Goal: Task Accomplishment & Management: Manage account settings

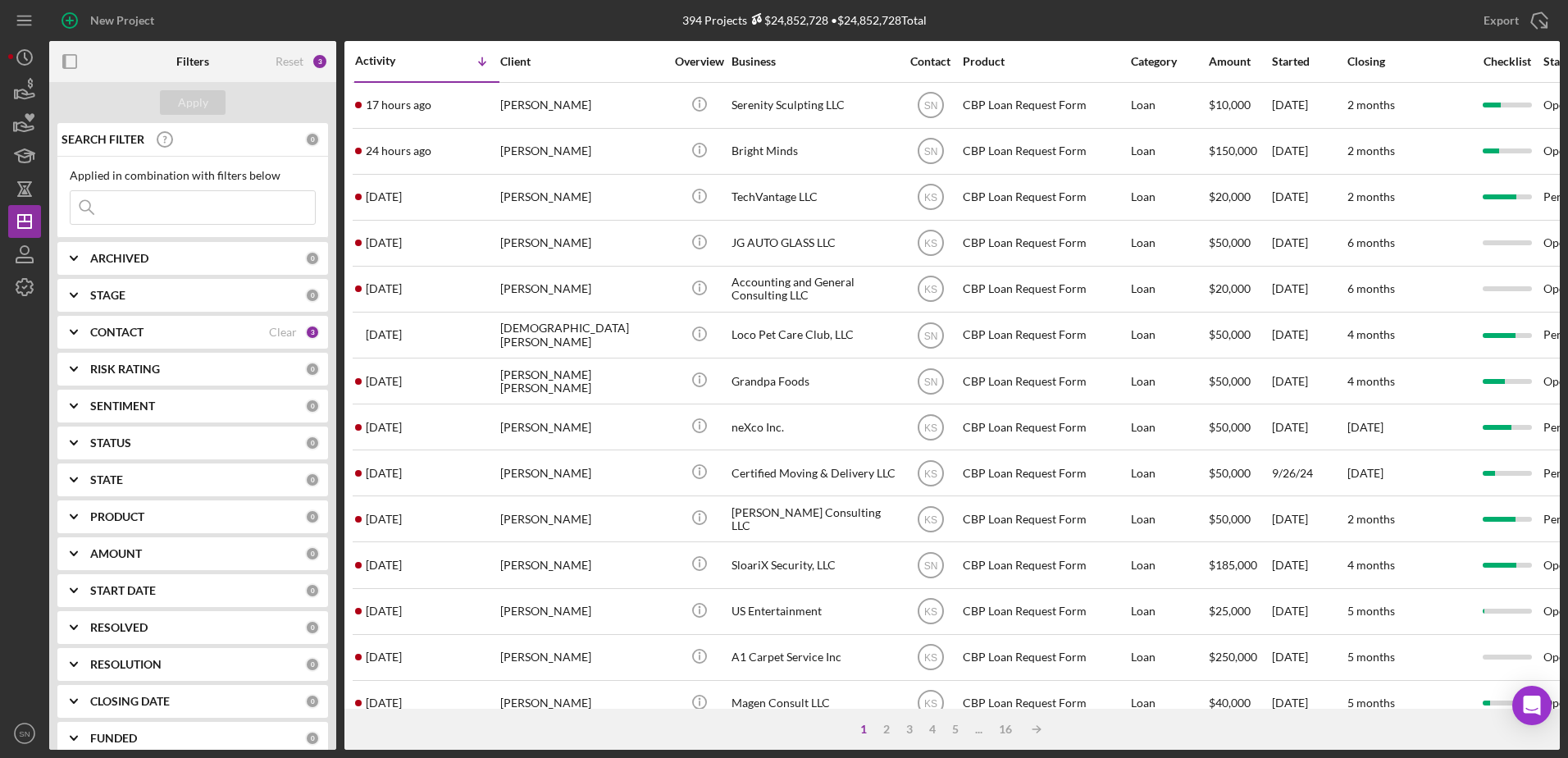
click at [227, 192] on input at bounding box center [193, 207] width 244 height 33
type input "Beauty Me [PERSON_NAME]"
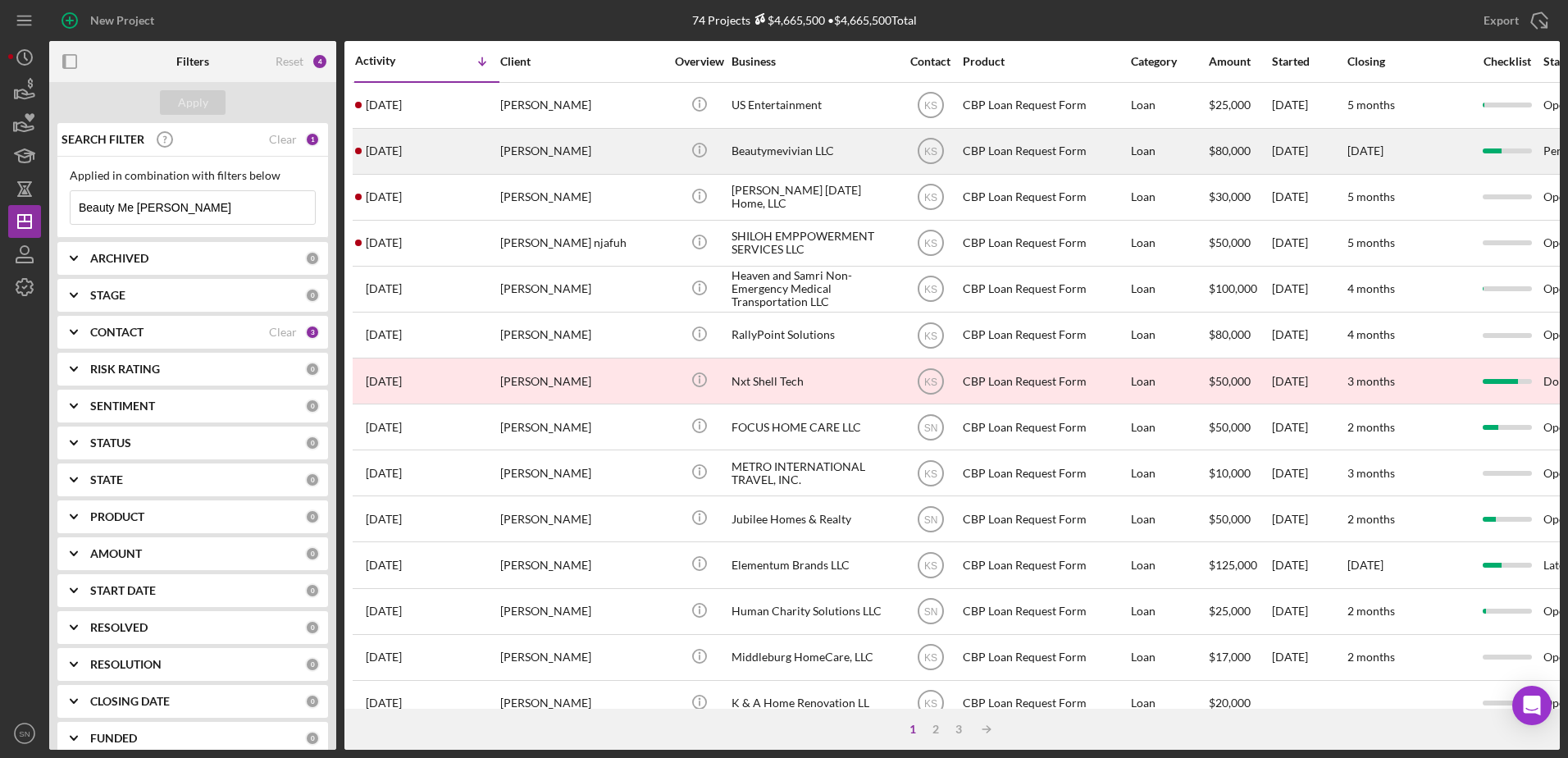
click at [743, 149] on div "Beautymevivian LLC" at bounding box center [813, 152] width 164 height 43
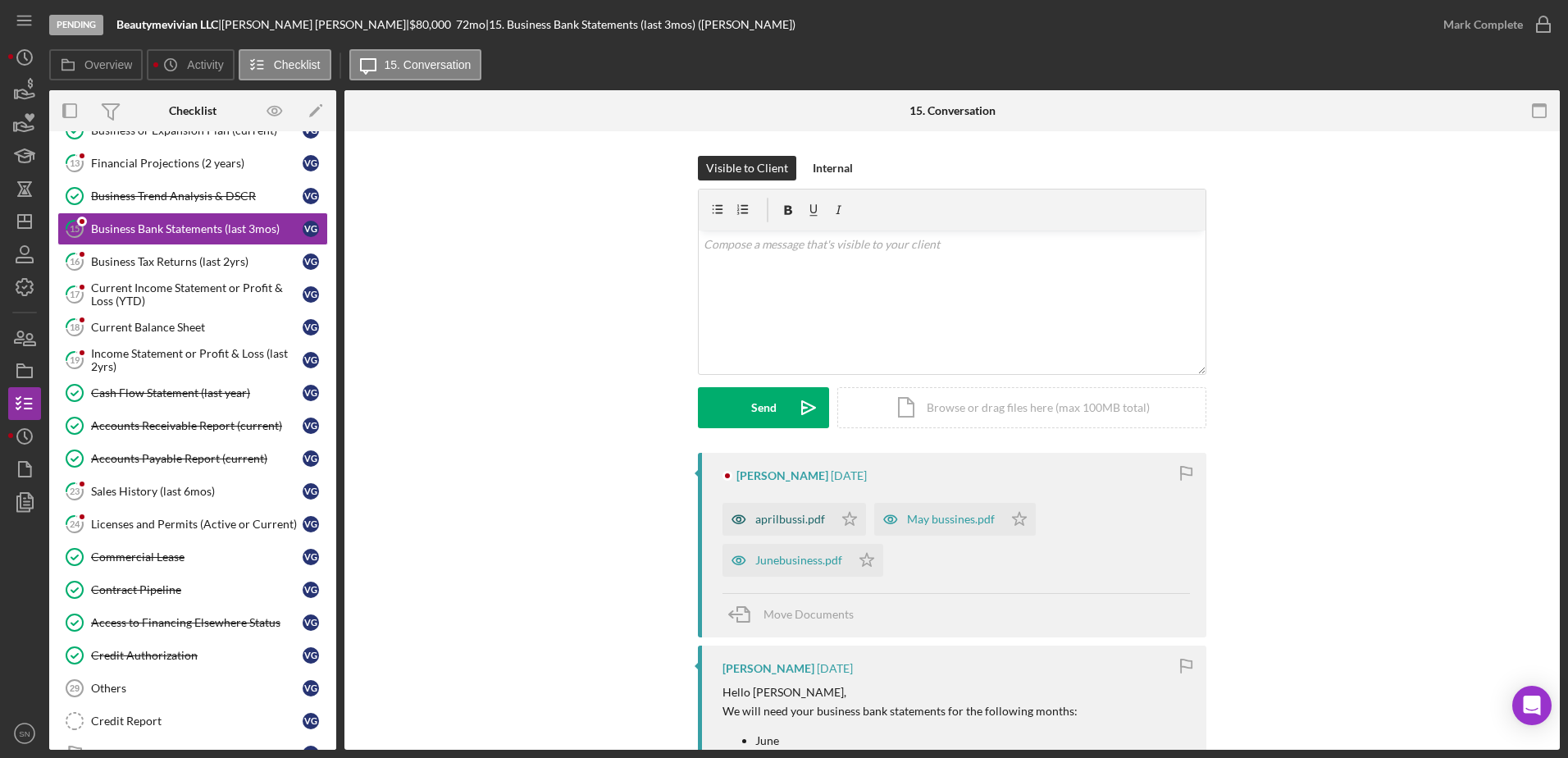
click at [770, 522] on div "aprilbussi.pdf" at bounding box center [790, 518] width 69 height 13
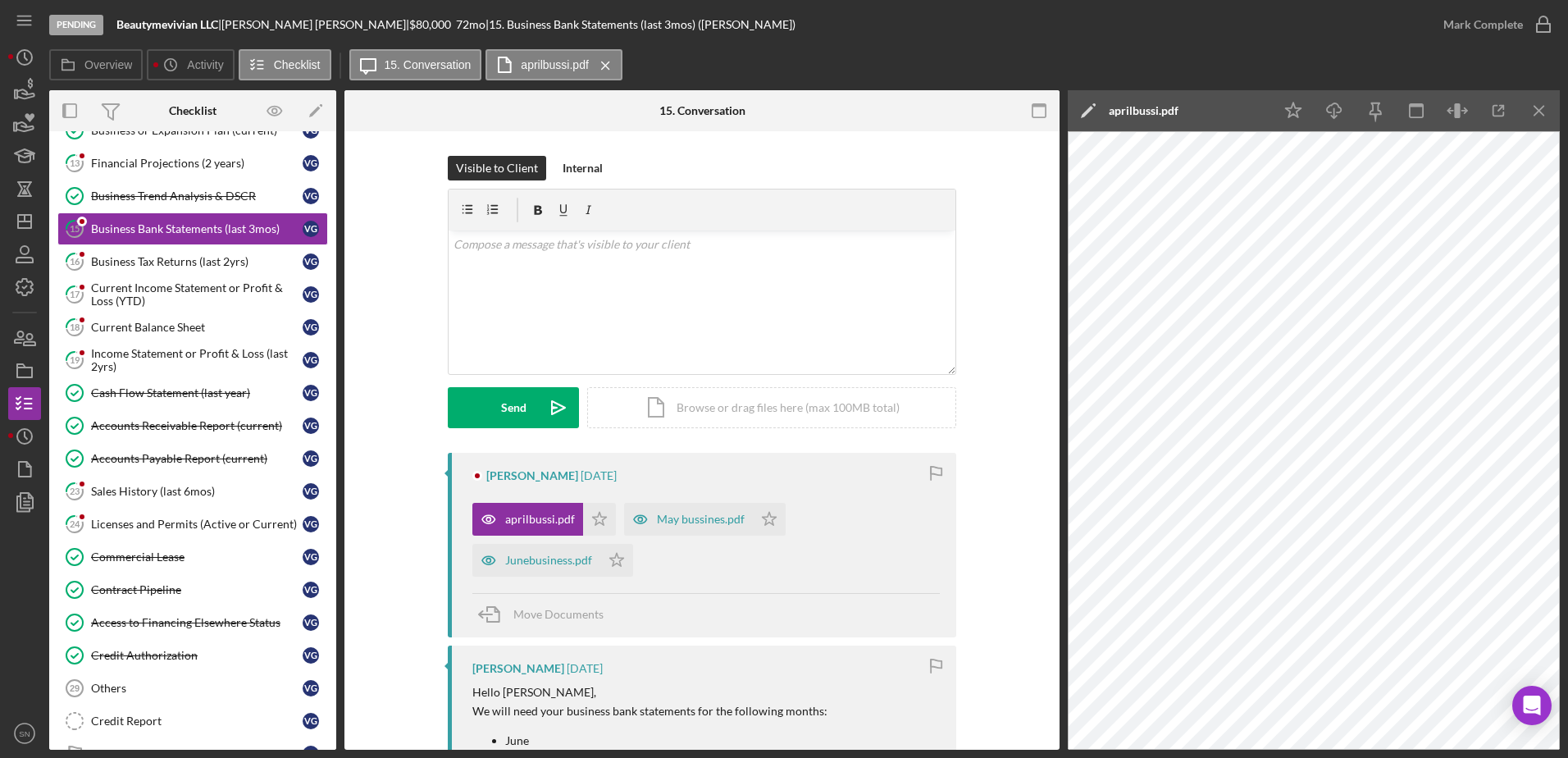
drag, startPoint x: 330, startPoint y: 334, endPoint x: 328, endPoint y: 304, distance: 30.1
click at [328, 304] on div "Identification Identification V G Resume Resume V G Personal Financial Statemen…" at bounding box center [193, 332] width 287 height 894
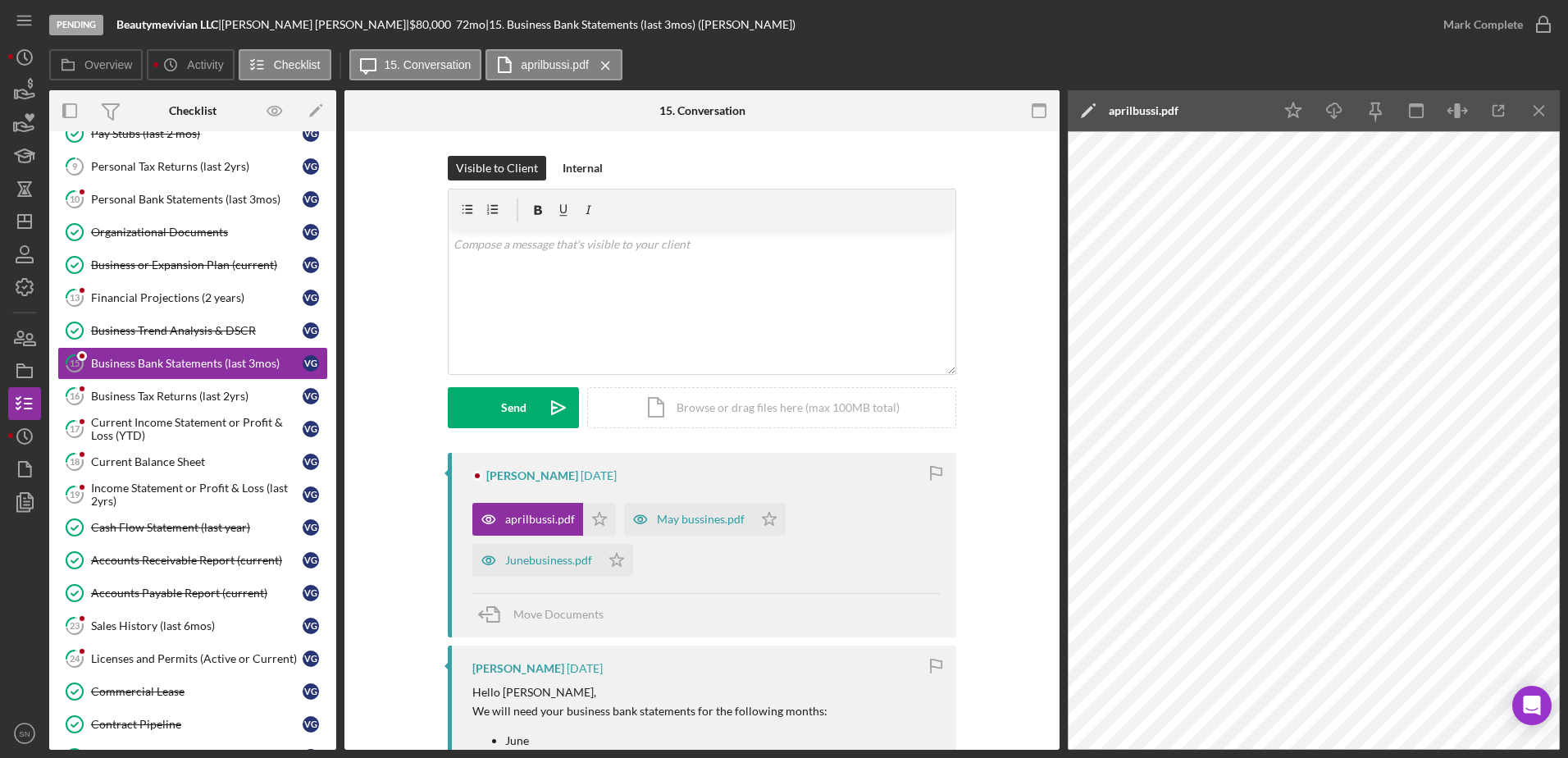
scroll to position [185, 0]
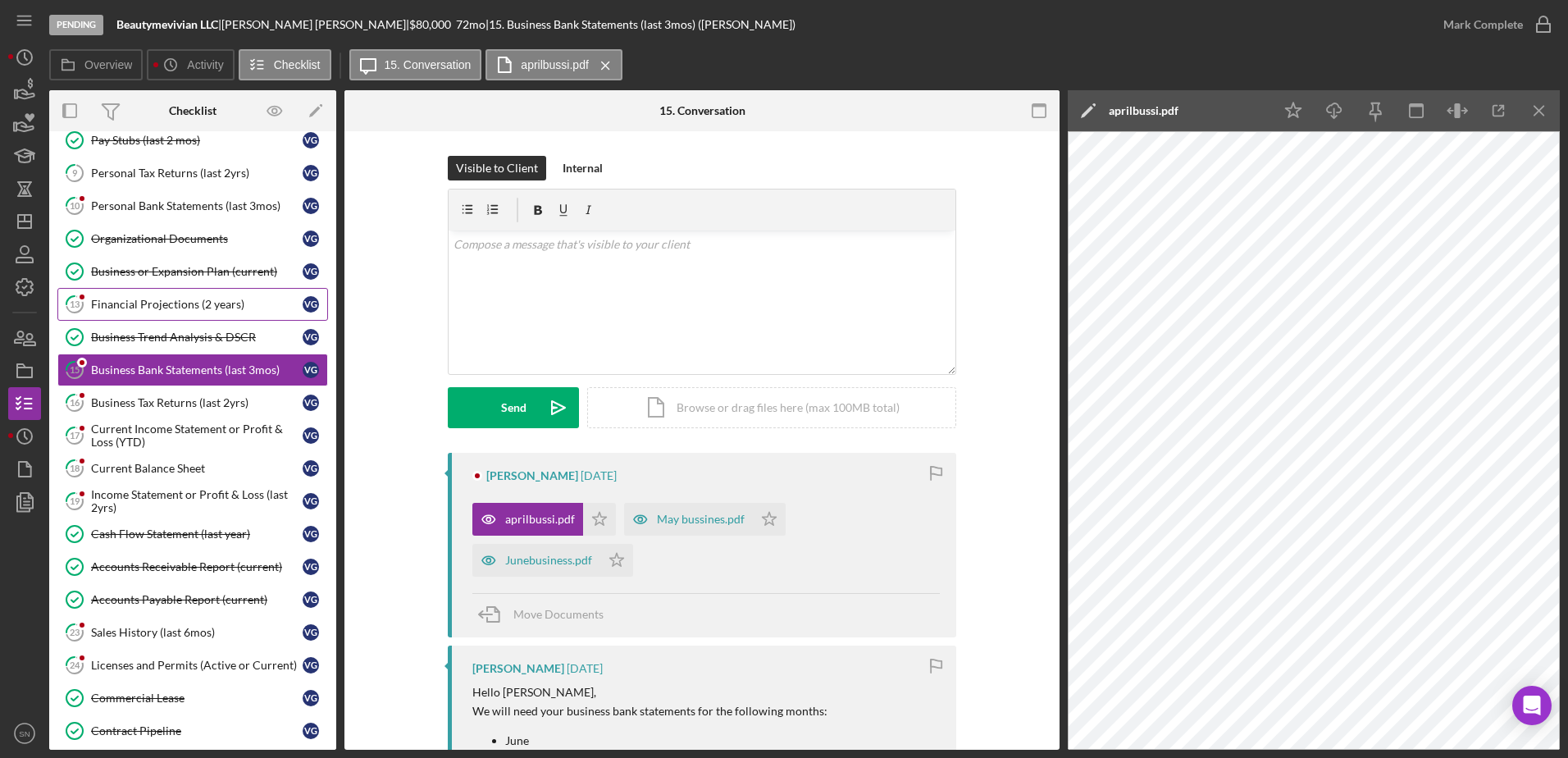
click at [151, 308] on div "Financial Projections (2 years)" at bounding box center [196, 304] width 211 height 13
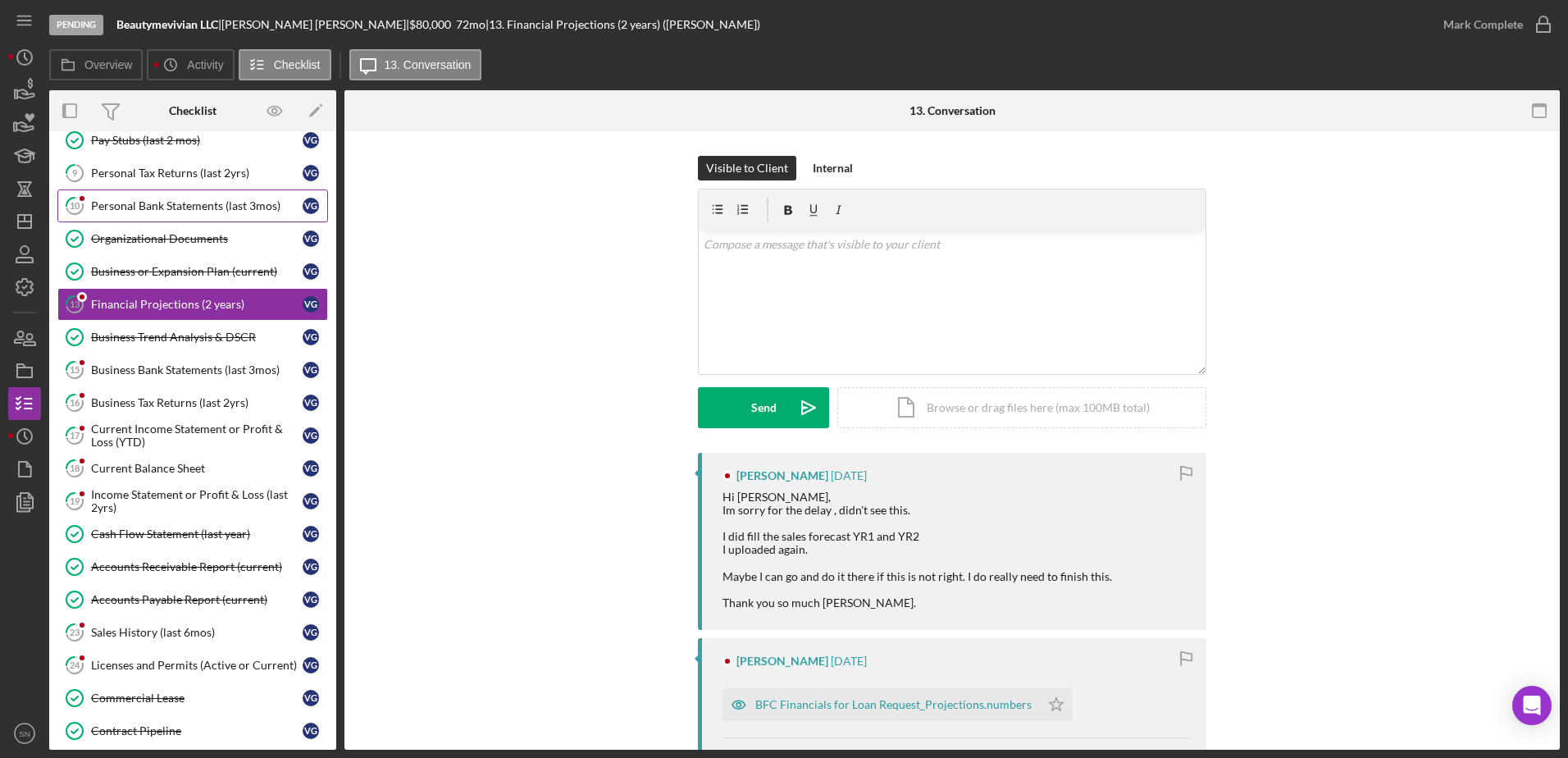
click at [192, 206] on div "Personal Bank Statements (last 3mos)" at bounding box center [196, 205] width 211 height 13
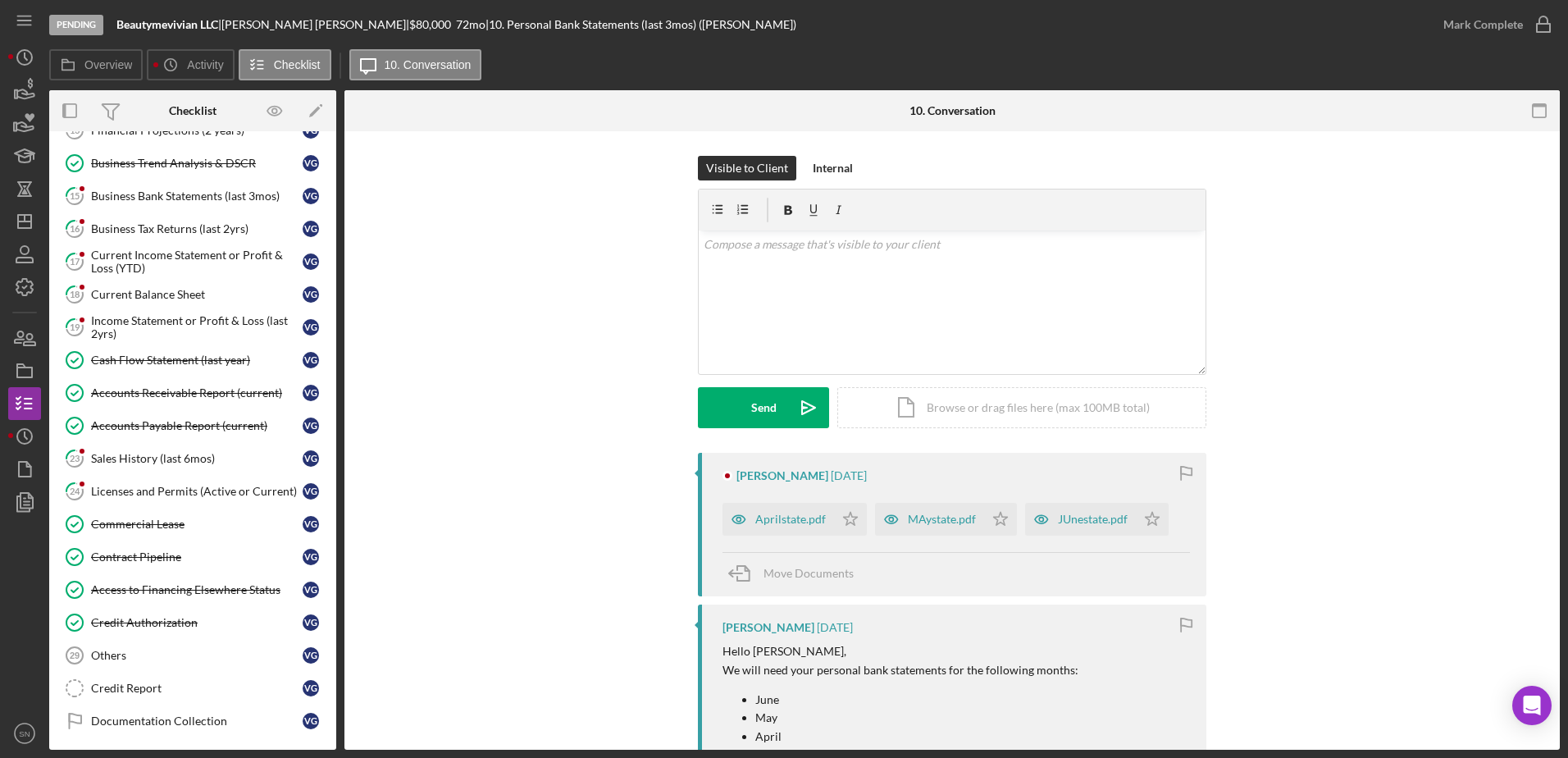
scroll to position [388, 0]
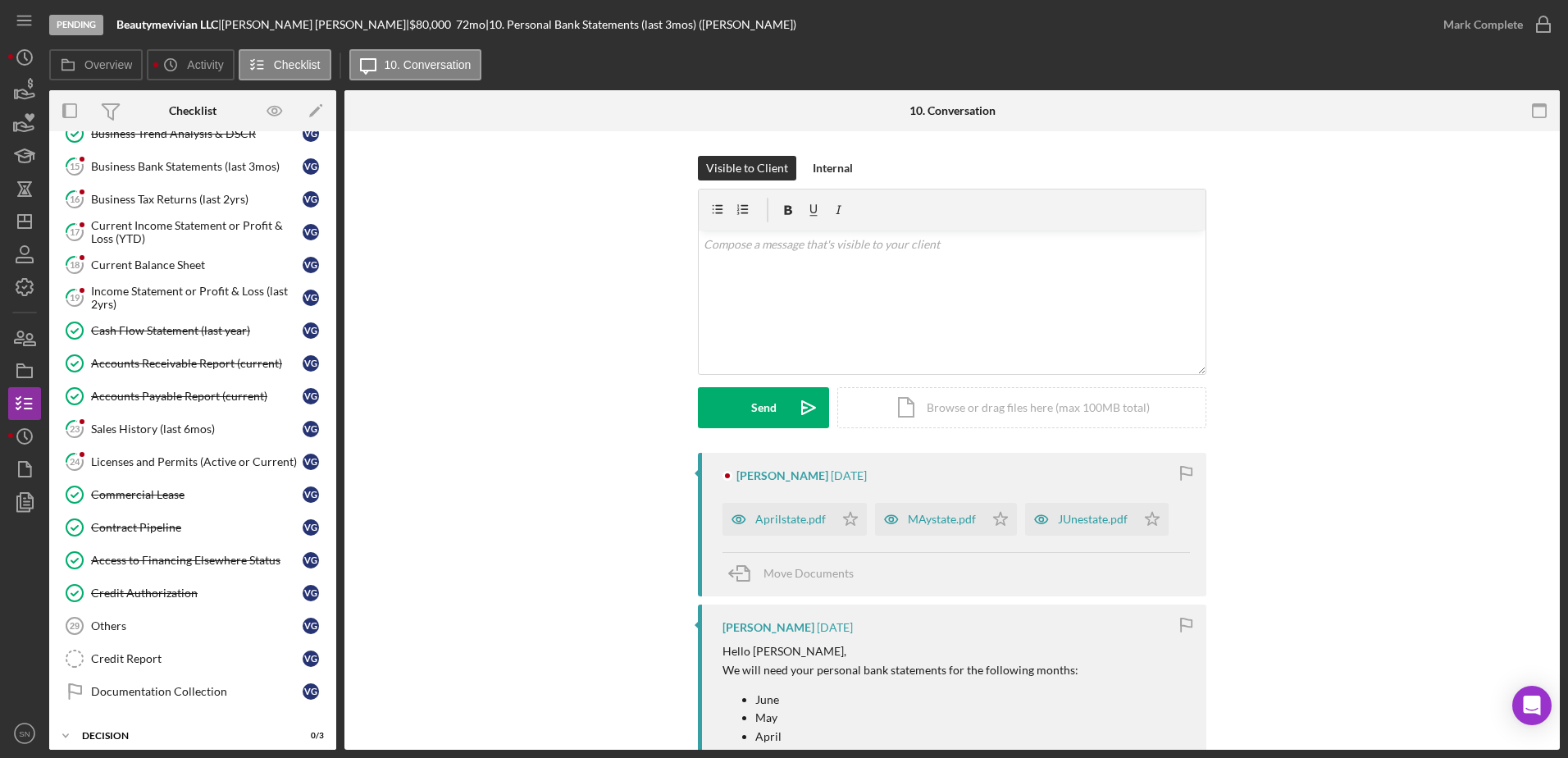
drag, startPoint x: 330, startPoint y: 372, endPoint x: 331, endPoint y: 324, distance: 48.0
click at [331, 324] on div "Icon/Expander Eligibility 3 / 6 Icon/Expander Documentation 14 / 27 Identificat…" at bounding box center [193, 440] width 287 height 619
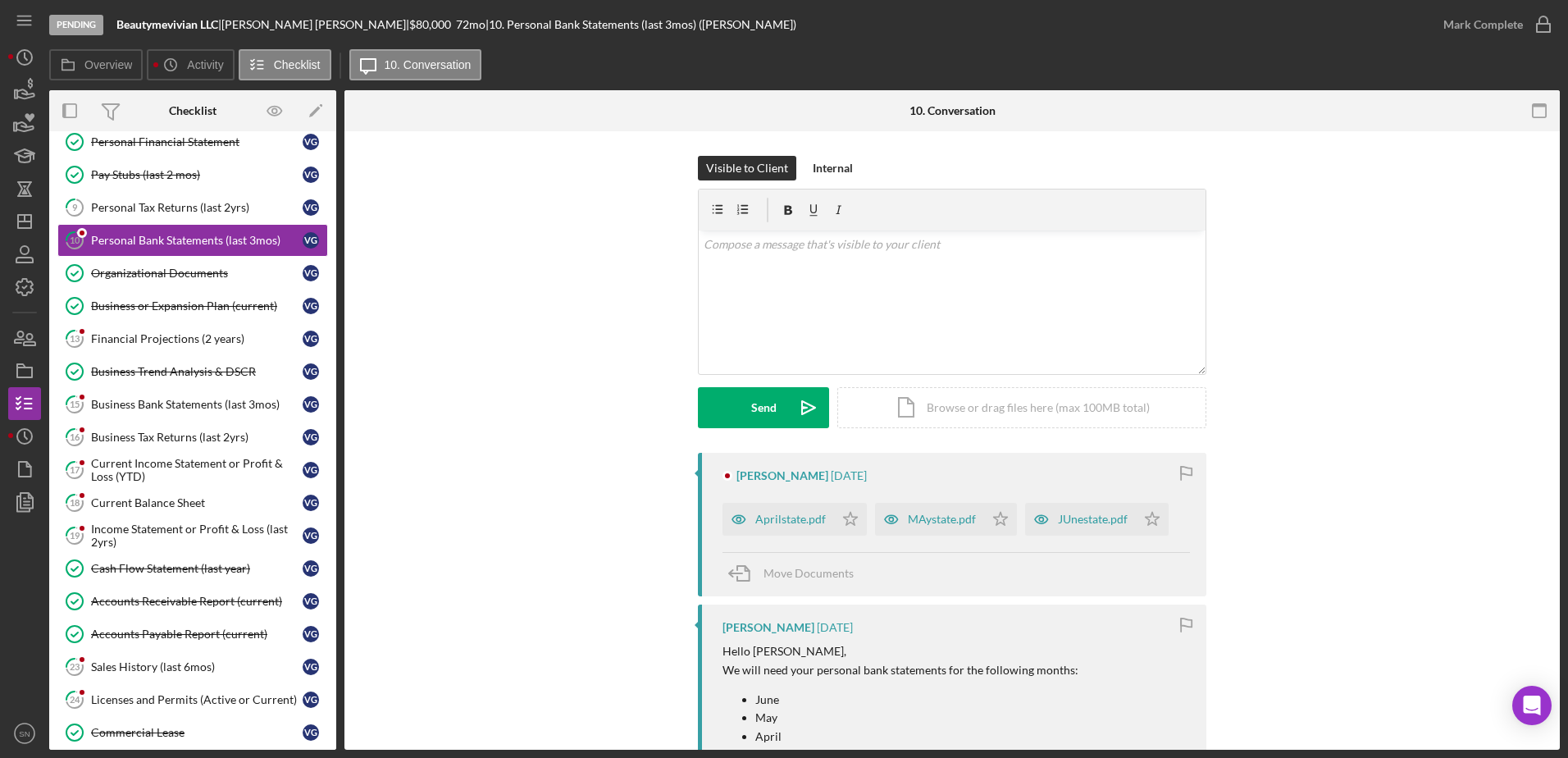
scroll to position [151, 0]
click at [152, 206] on div "Personal Tax Returns (last 2yrs)" at bounding box center [196, 206] width 211 height 13
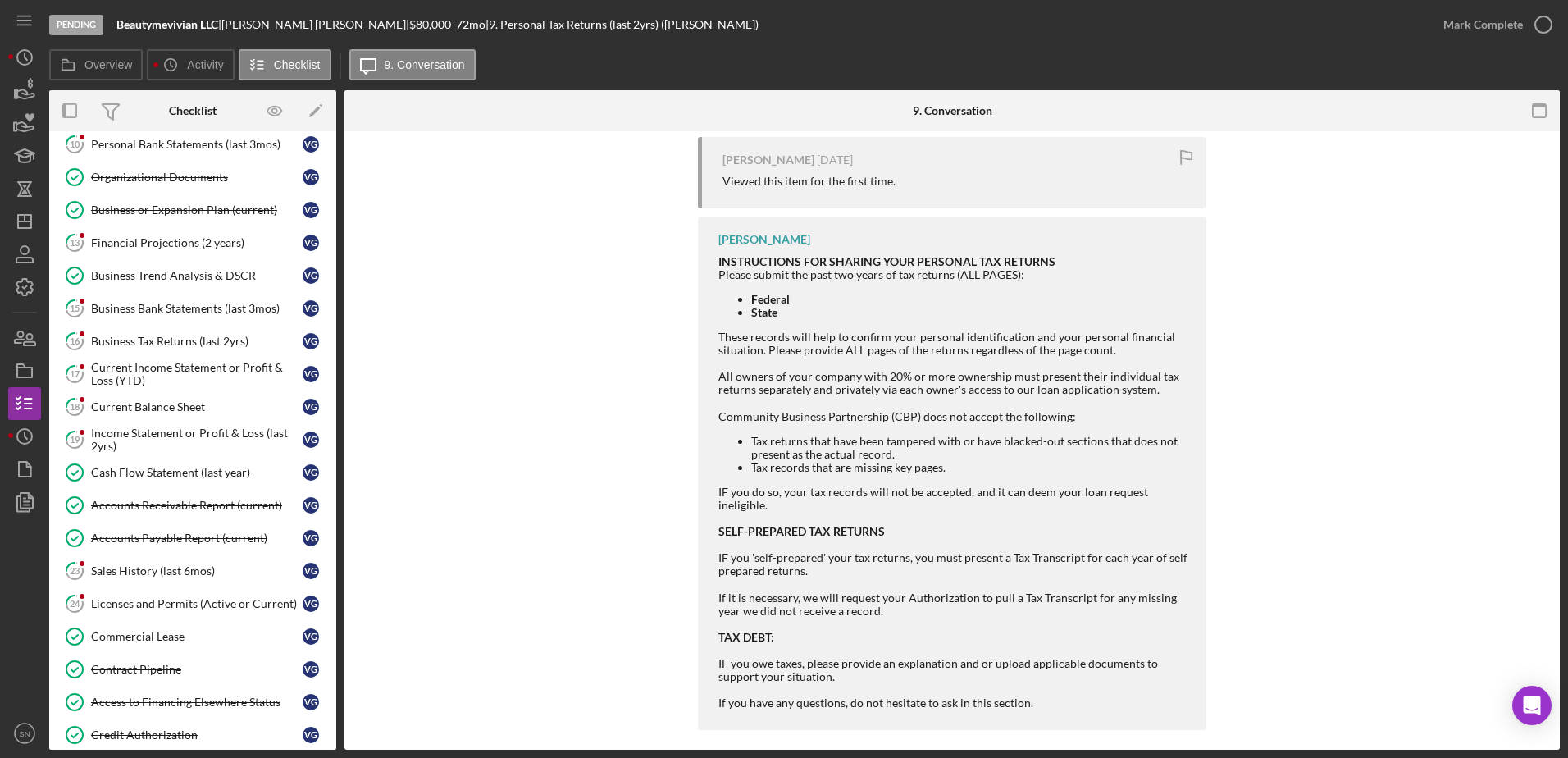
scroll to position [245, 0]
click at [228, 607] on div "Licenses and Permits (Active or Current)" at bounding box center [196, 604] width 211 height 13
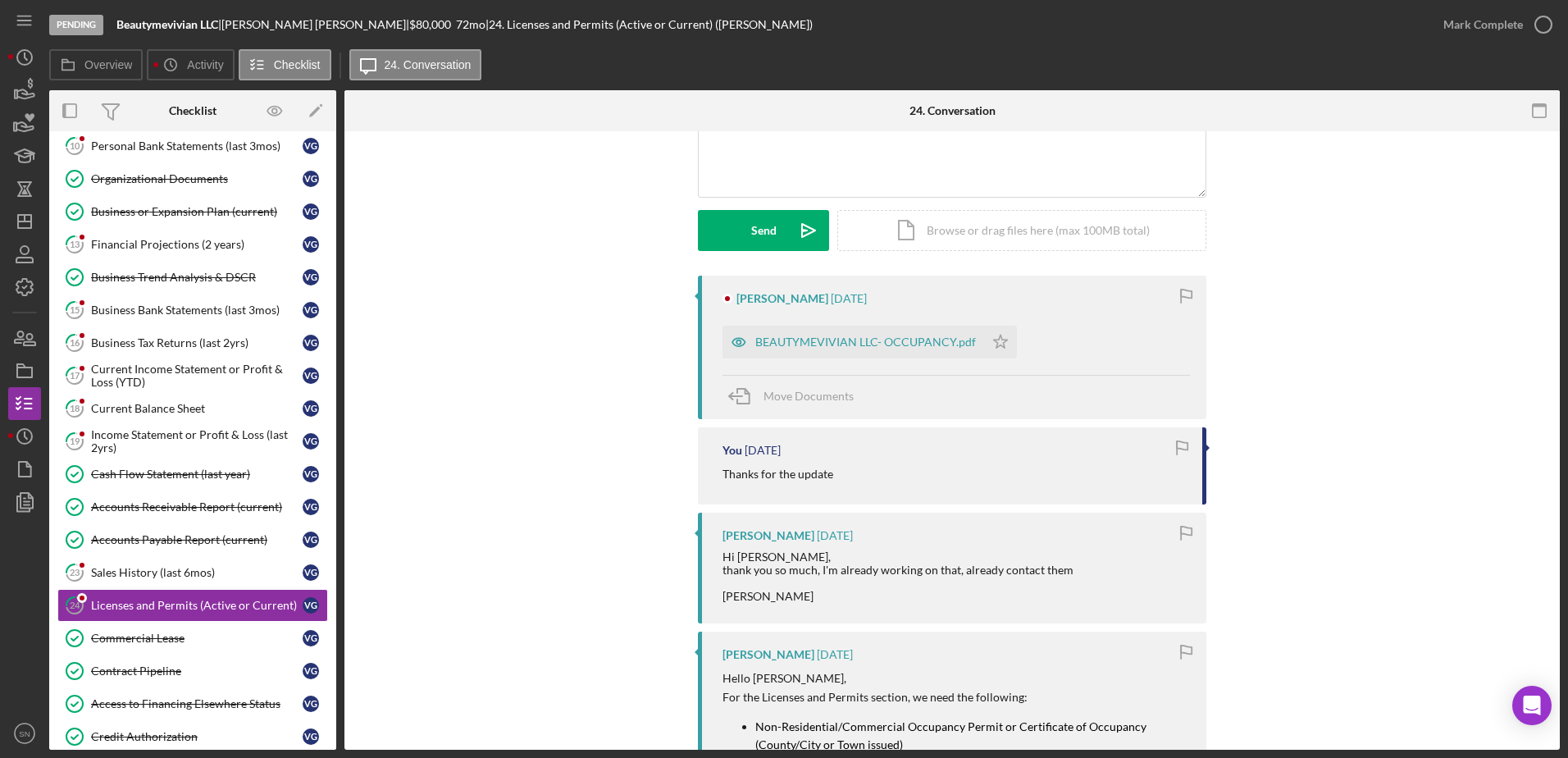
scroll to position [166, 0]
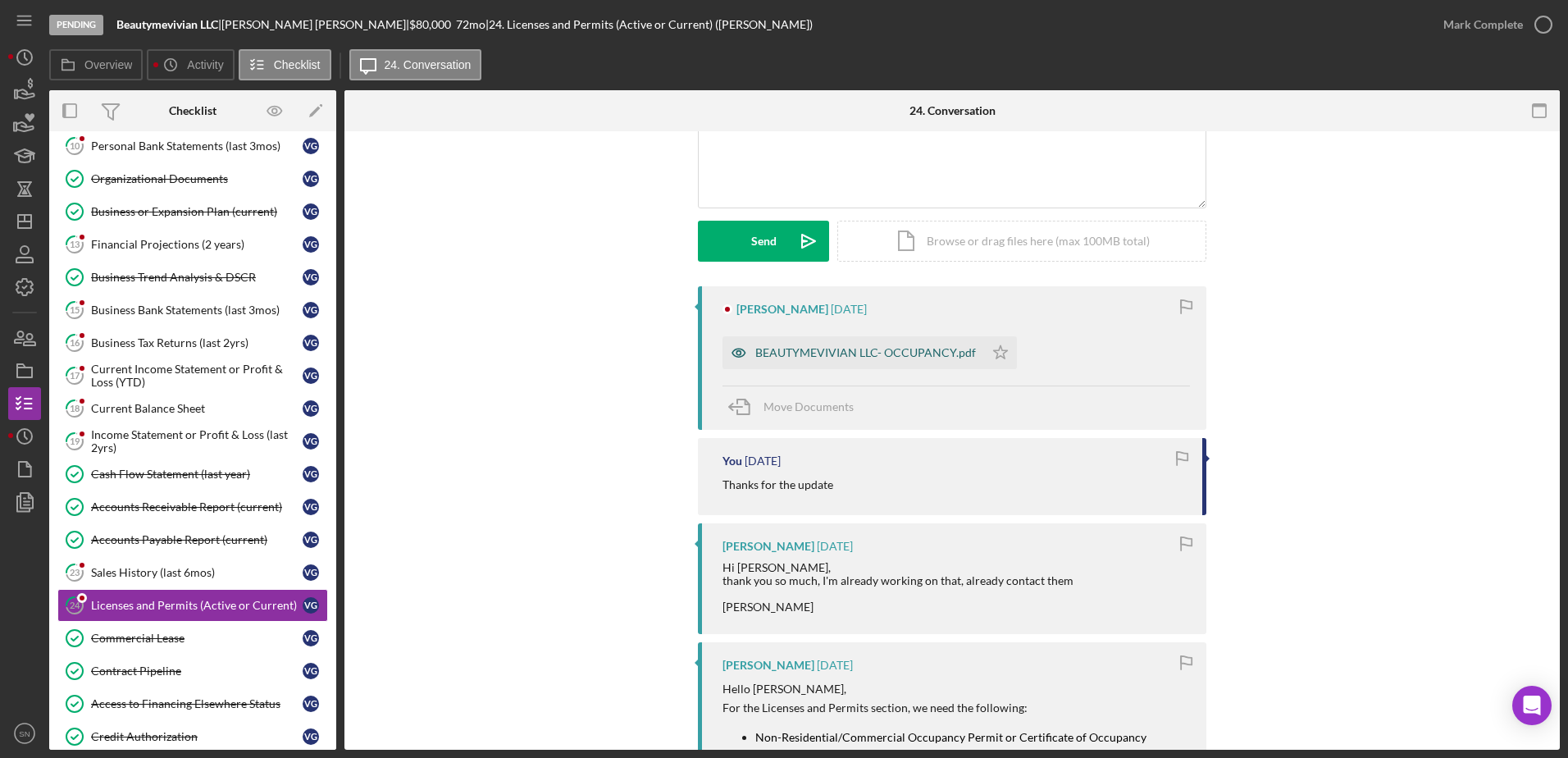
click at [877, 352] on div "BEAUTYMEVIVIAN LLC- OCCUPANCY.pdf" at bounding box center [866, 352] width 221 height 13
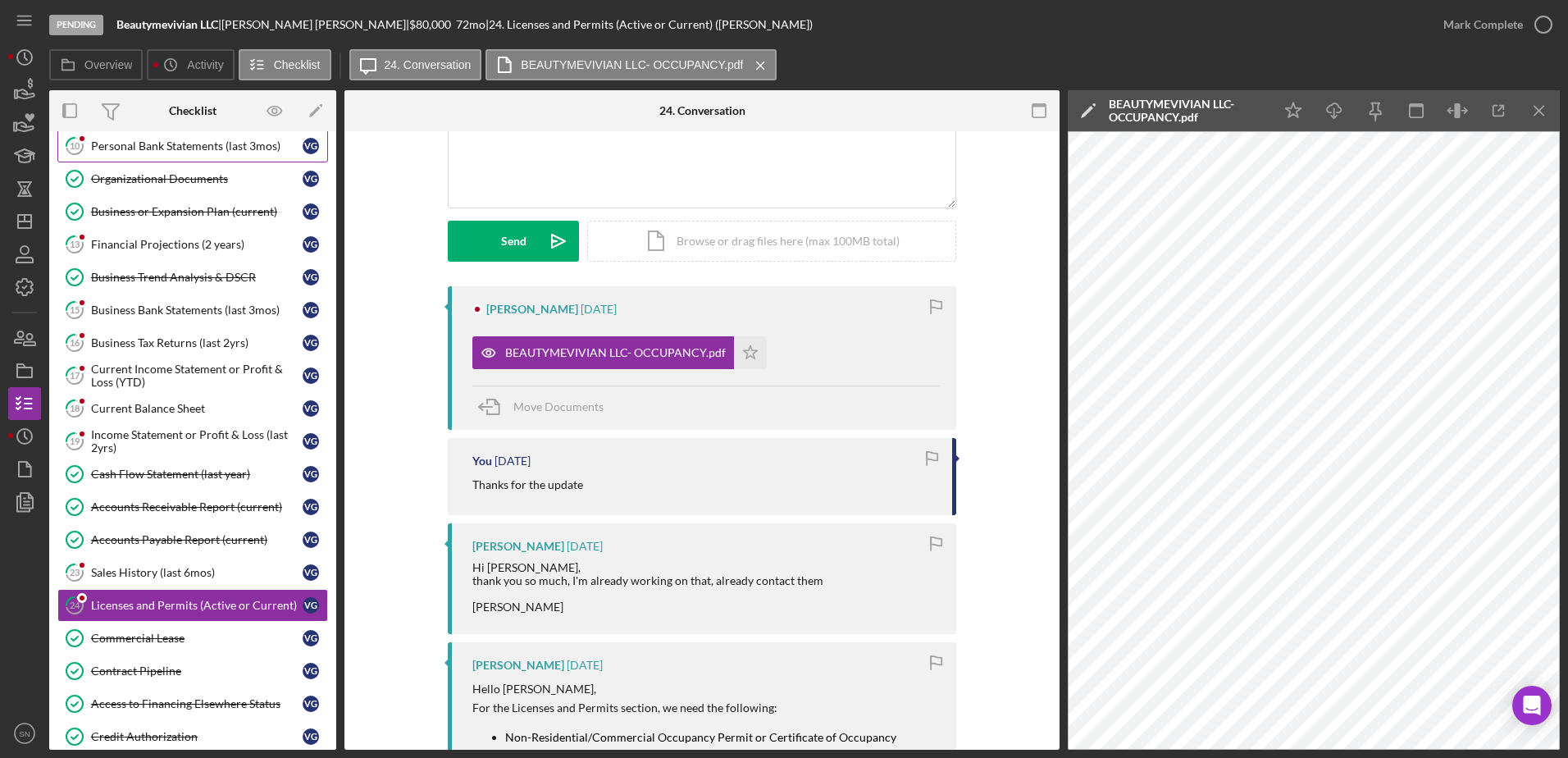
click at [235, 150] on div "Personal Bank Statements (last 3mos)" at bounding box center [196, 146] width 211 height 13
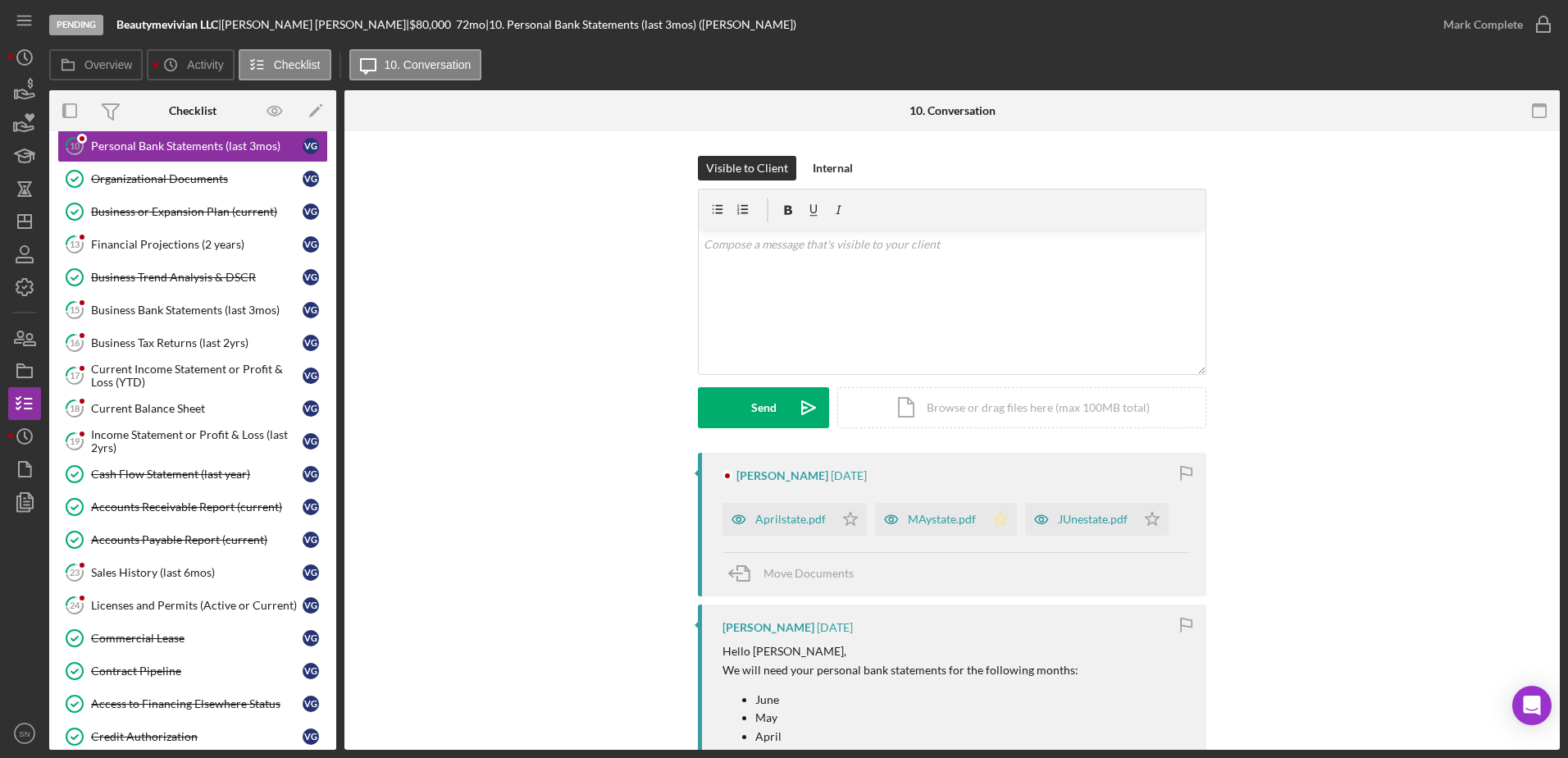
click at [763, 518] on div "Aprilstate.pdf" at bounding box center [791, 518] width 70 height 13
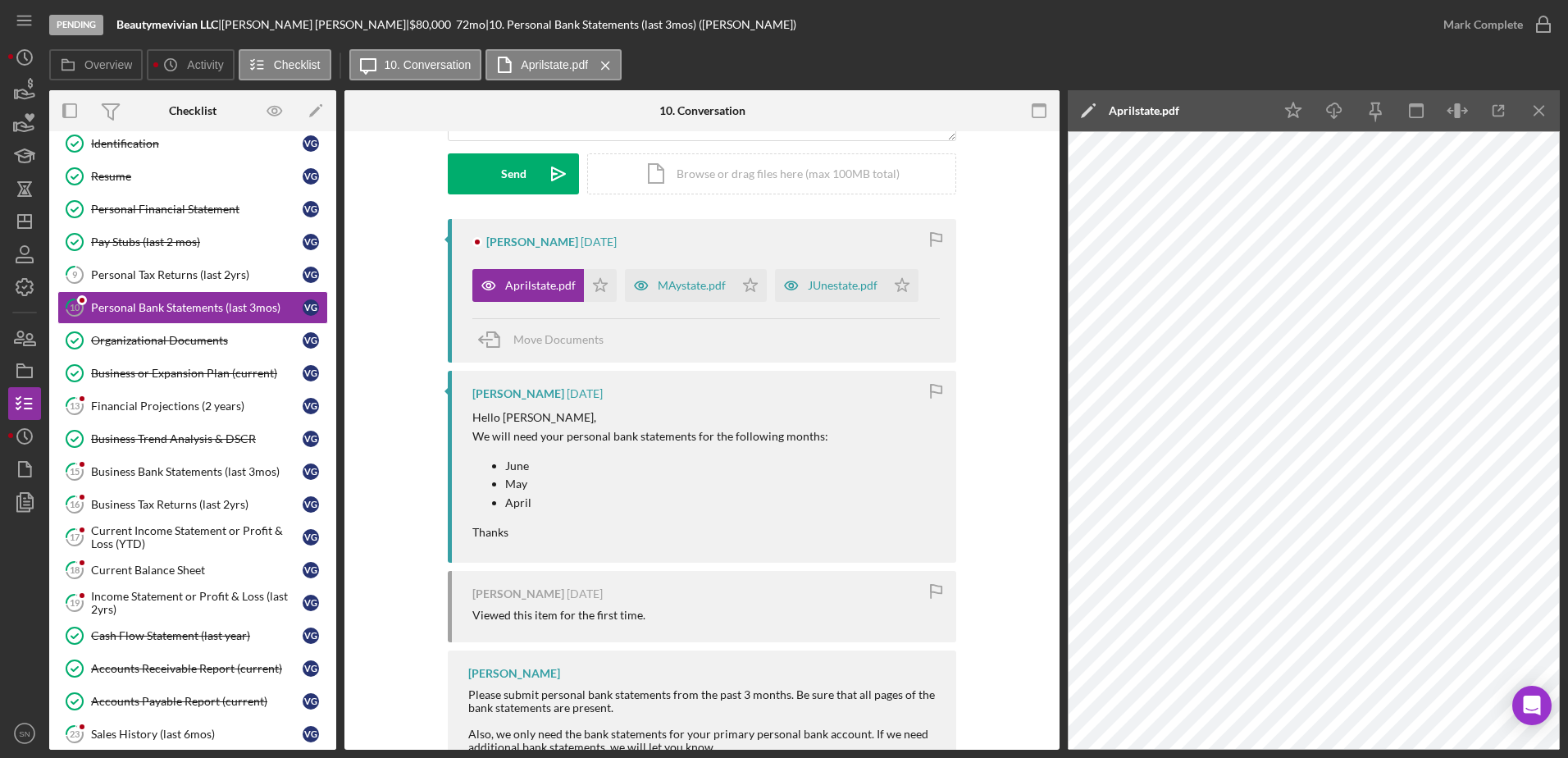
scroll to position [232, 0]
click at [598, 288] on polygon "button" at bounding box center [600, 286] width 14 height 13
click at [752, 291] on icon "Icon/Star" at bounding box center [751, 288] width 33 height 33
click at [901, 288] on icon "Icon/Star" at bounding box center [902, 288] width 33 height 33
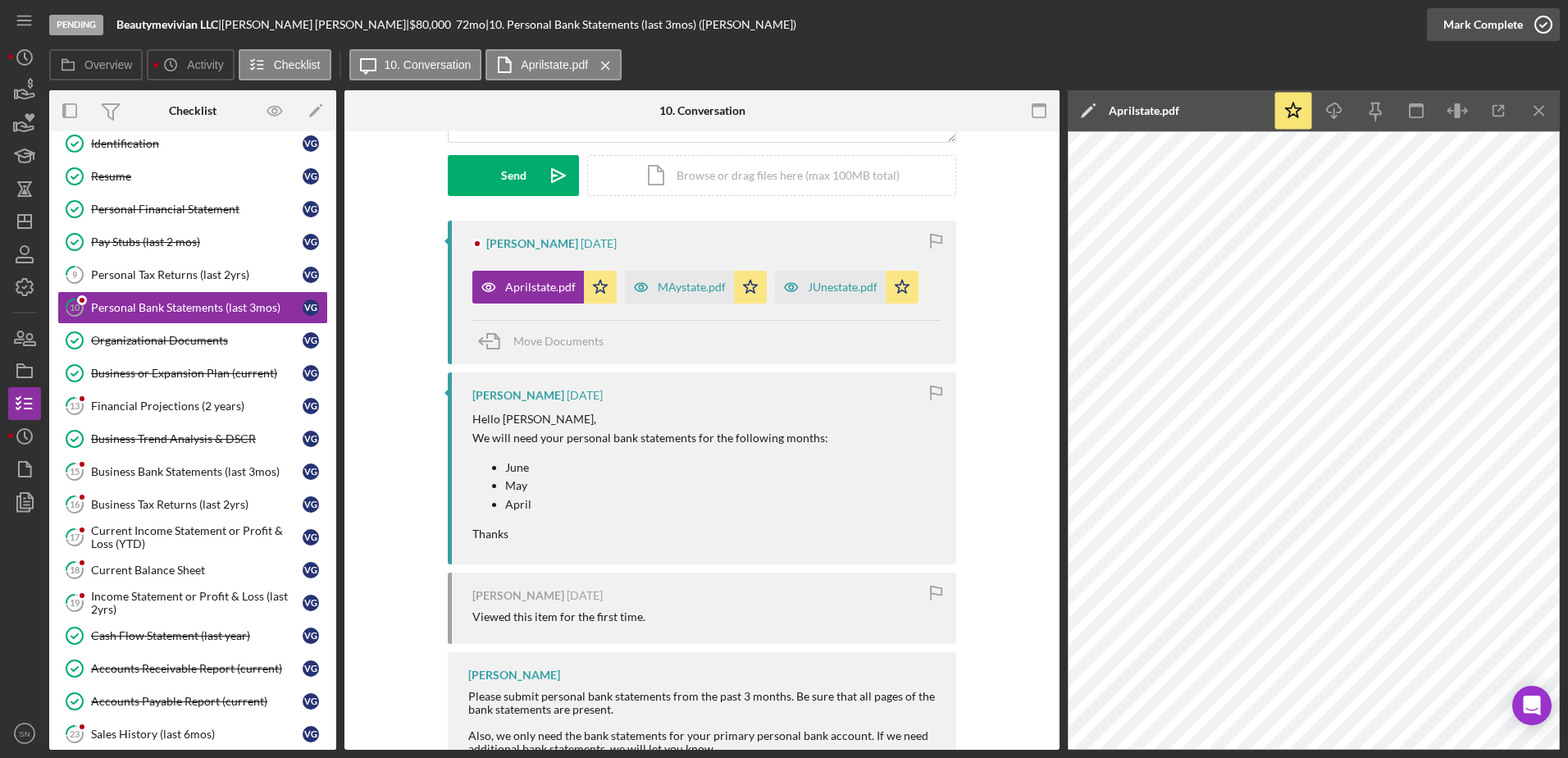
click at [1546, 24] on icon "button" at bounding box center [1544, 24] width 41 height 41
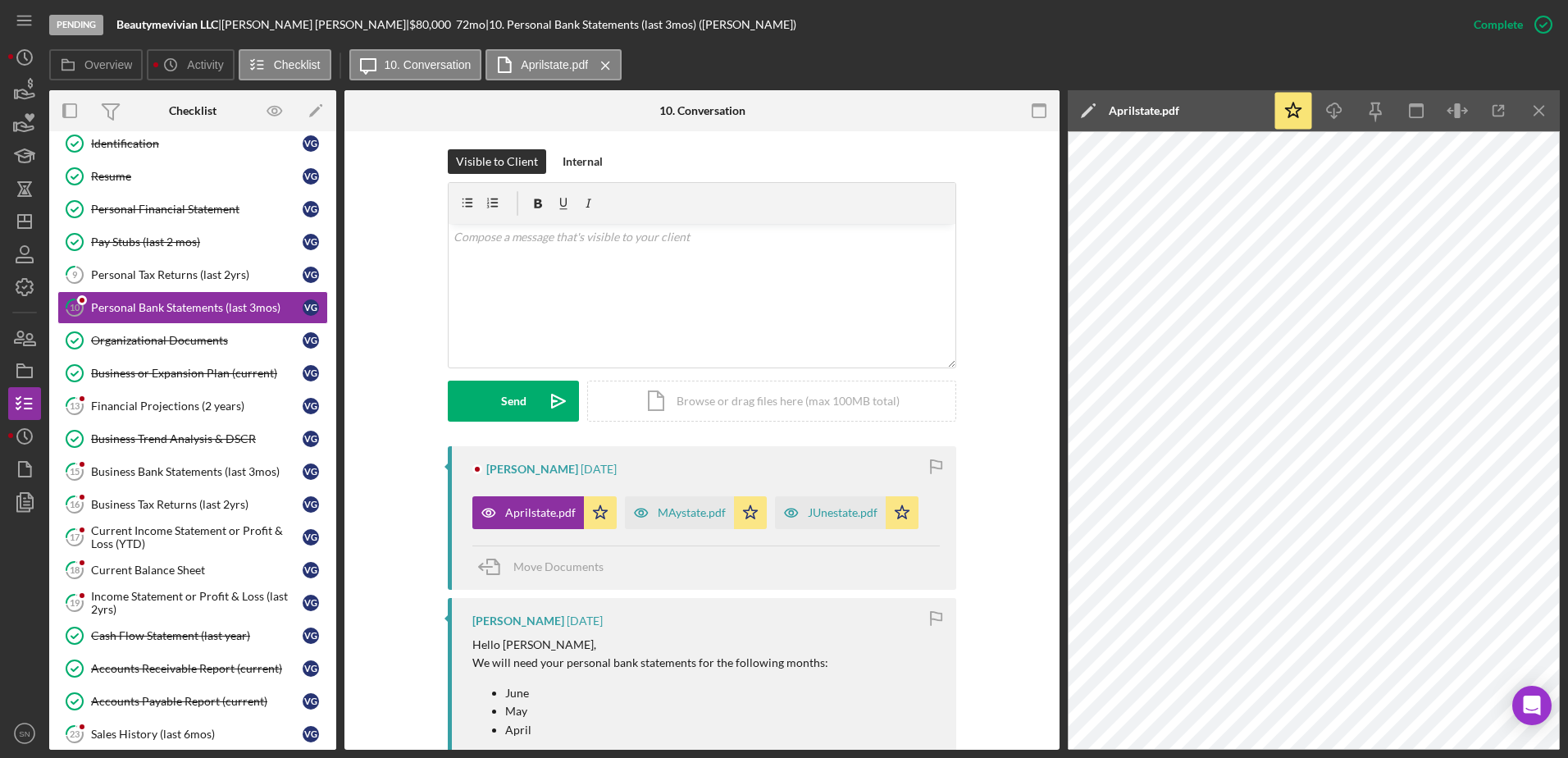
scroll to position [458, 0]
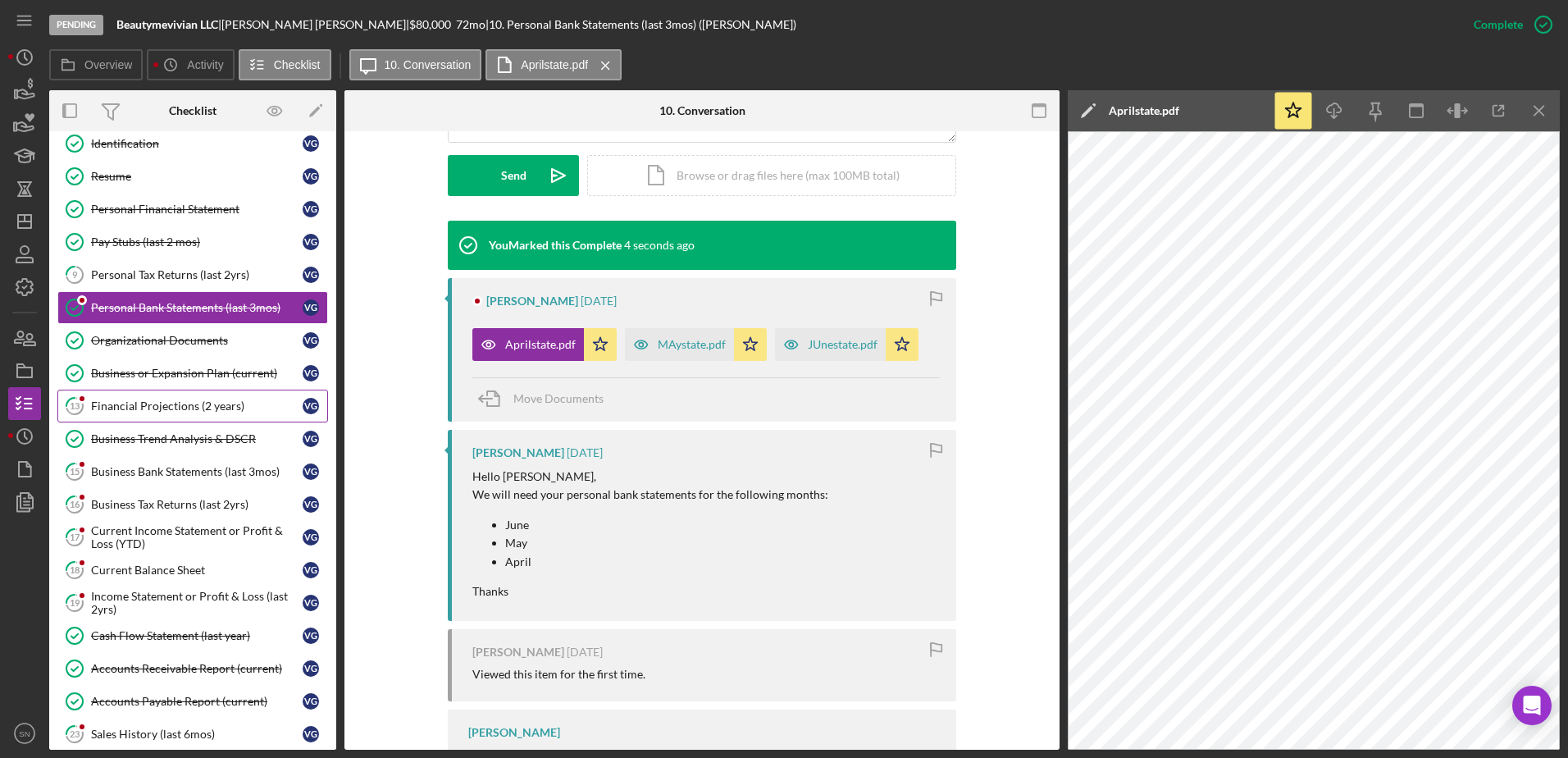
click at [108, 405] on div "Financial Projections (2 years)" at bounding box center [196, 406] width 211 height 13
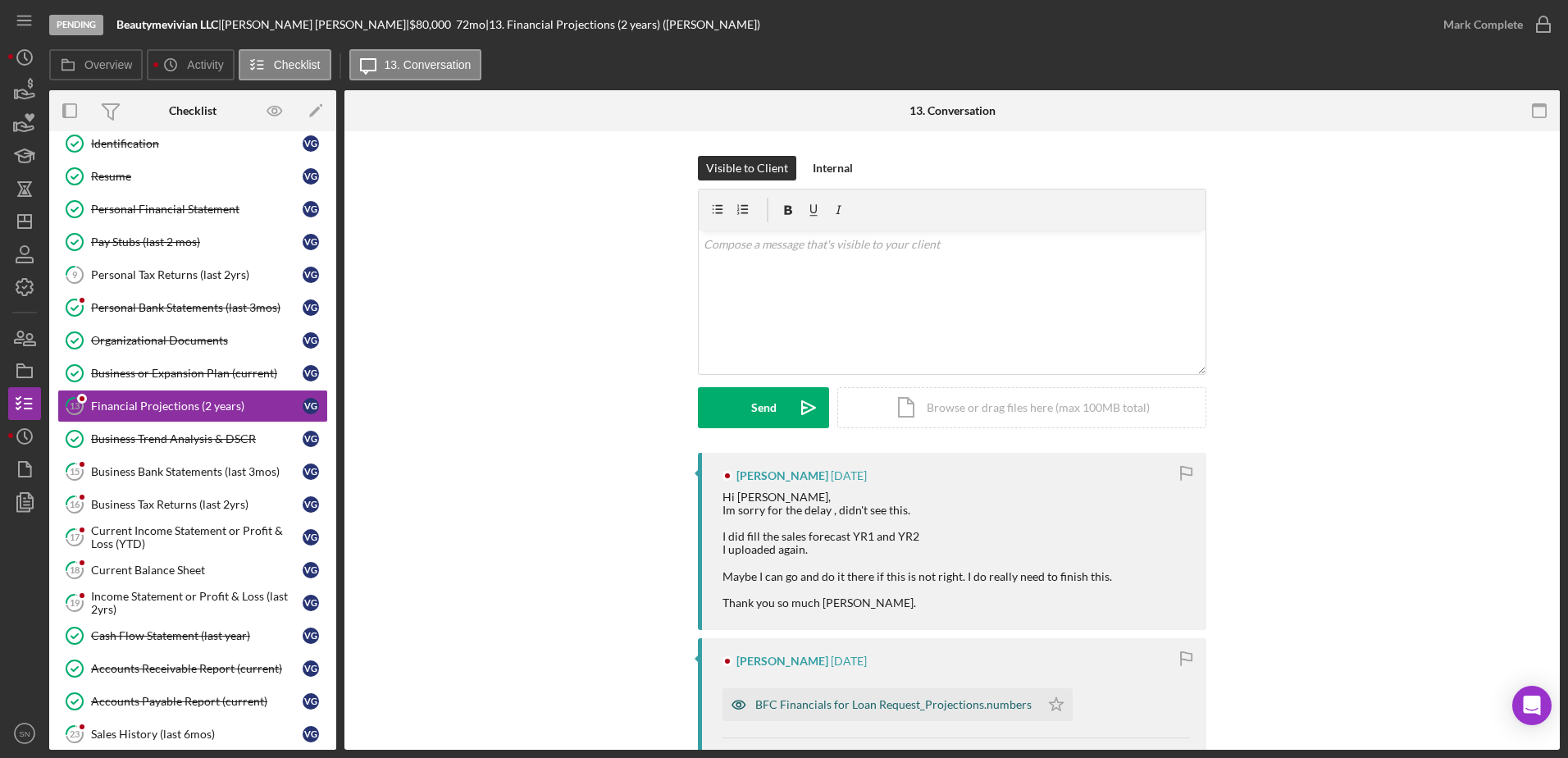
click at [802, 703] on div "BFC Financials for Loan Request_Projections.numbers" at bounding box center [893, 704] width 277 height 13
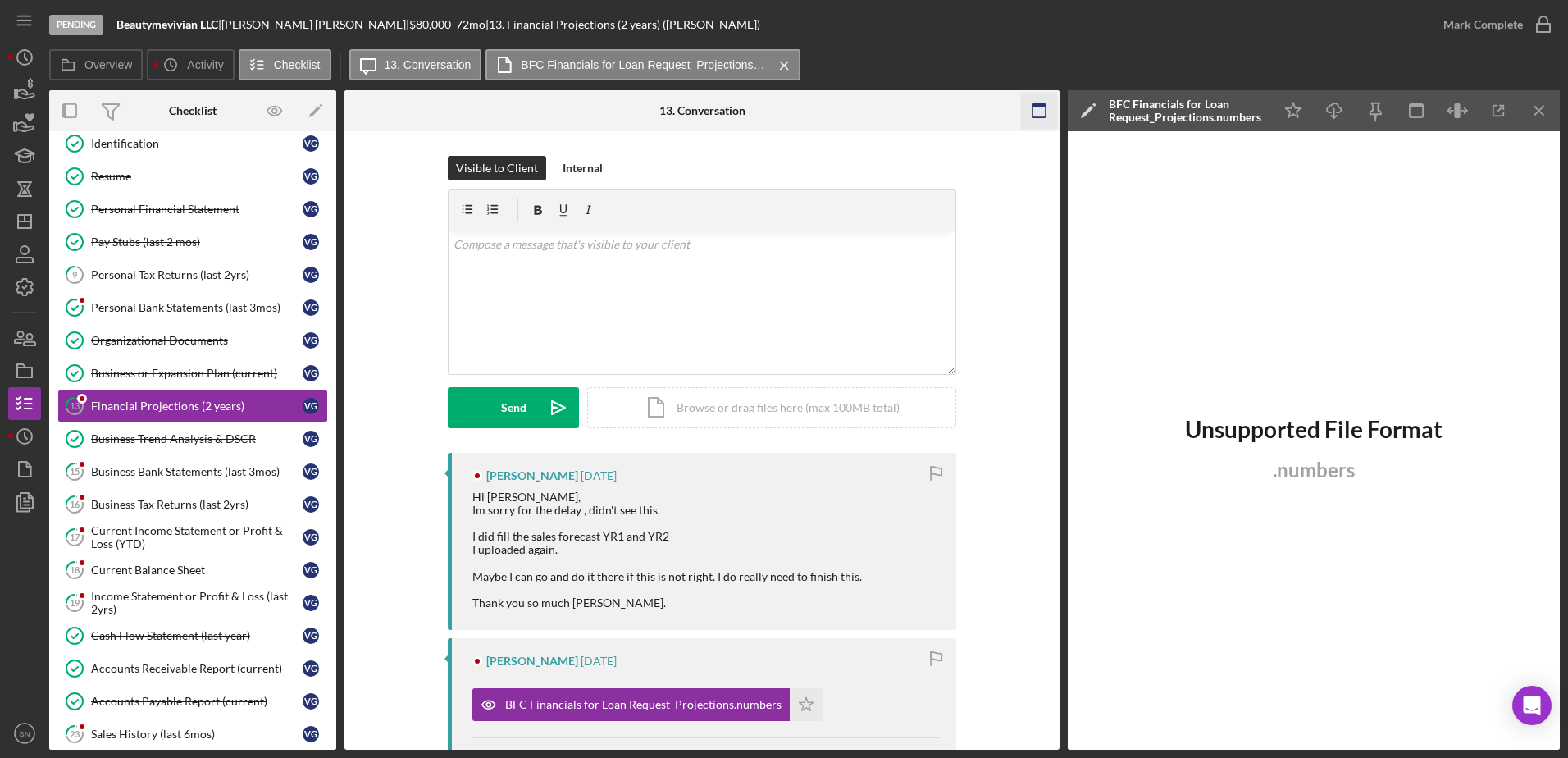
click at [1532, 114] on icon "Icon/Menu Close" at bounding box center [1540, 111] width 37 height 37
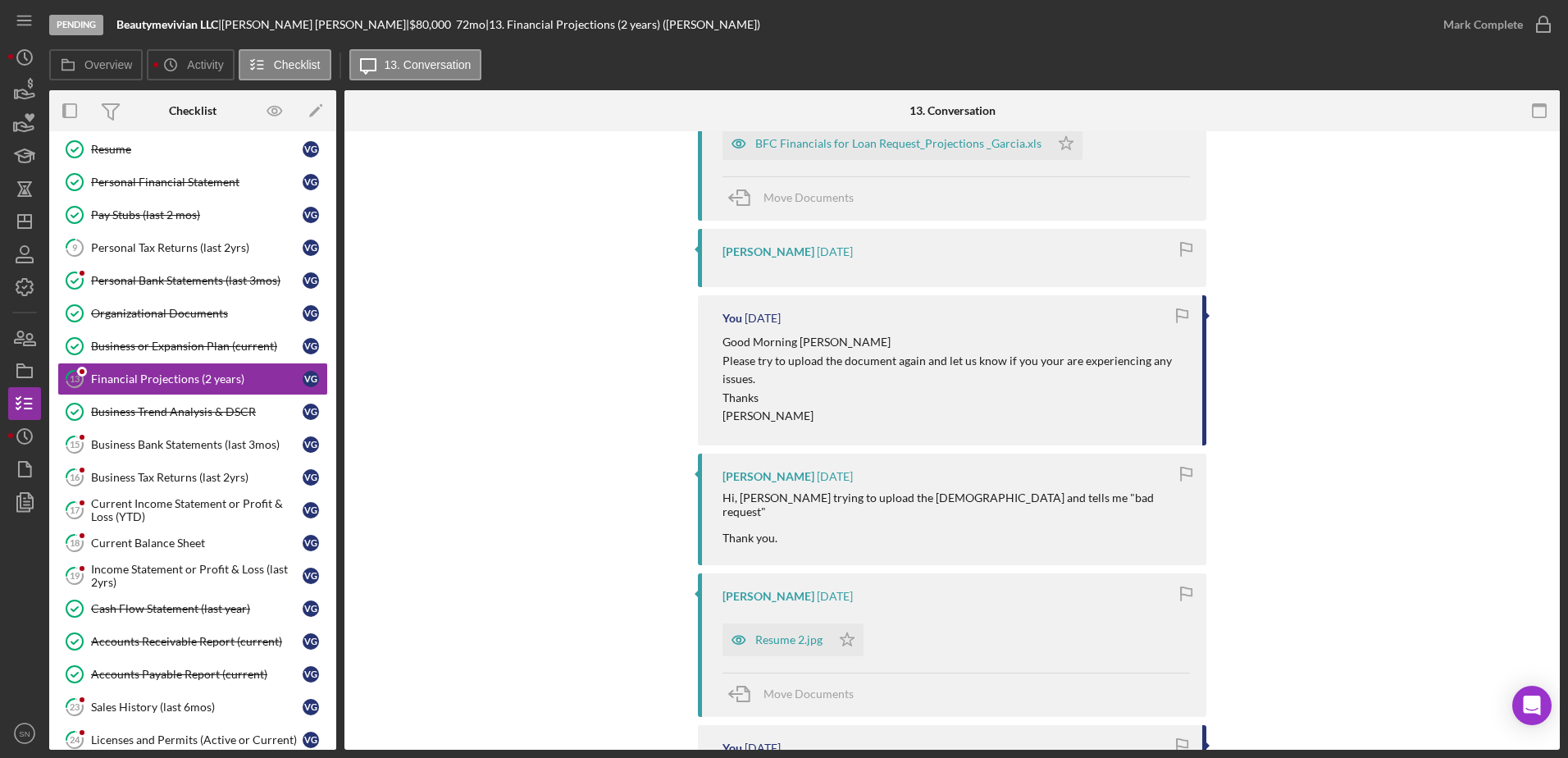
scroll to position [129, 0]
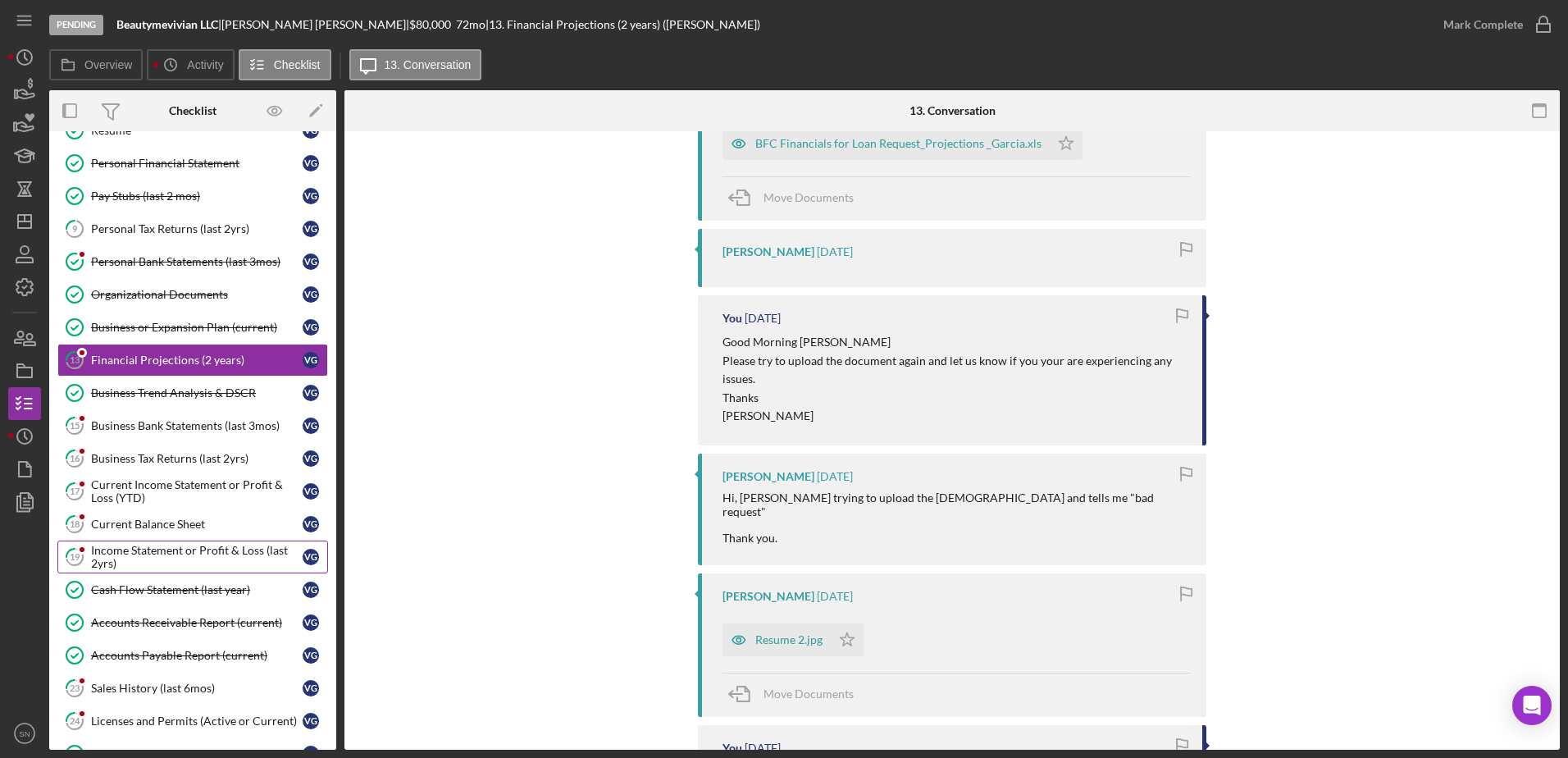
click at [225, 554] on div "Income Statement or Profit & Loss (last 2yrs)" at bounding box center [196, 557] width 211 height 26
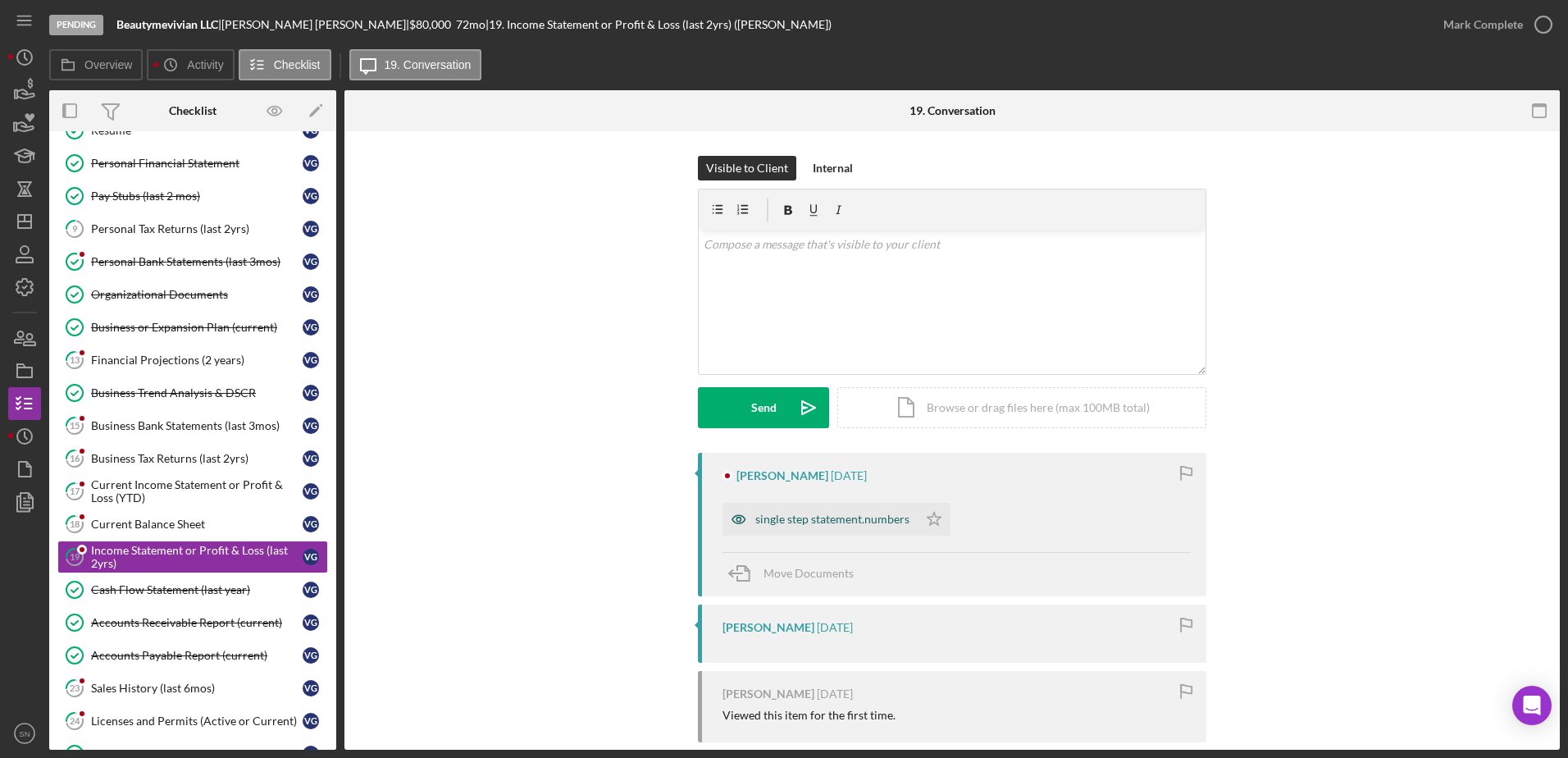
click at [823, 524] on div "single step statement.numbers" at bounding box center [833, 518] width 154 height 13
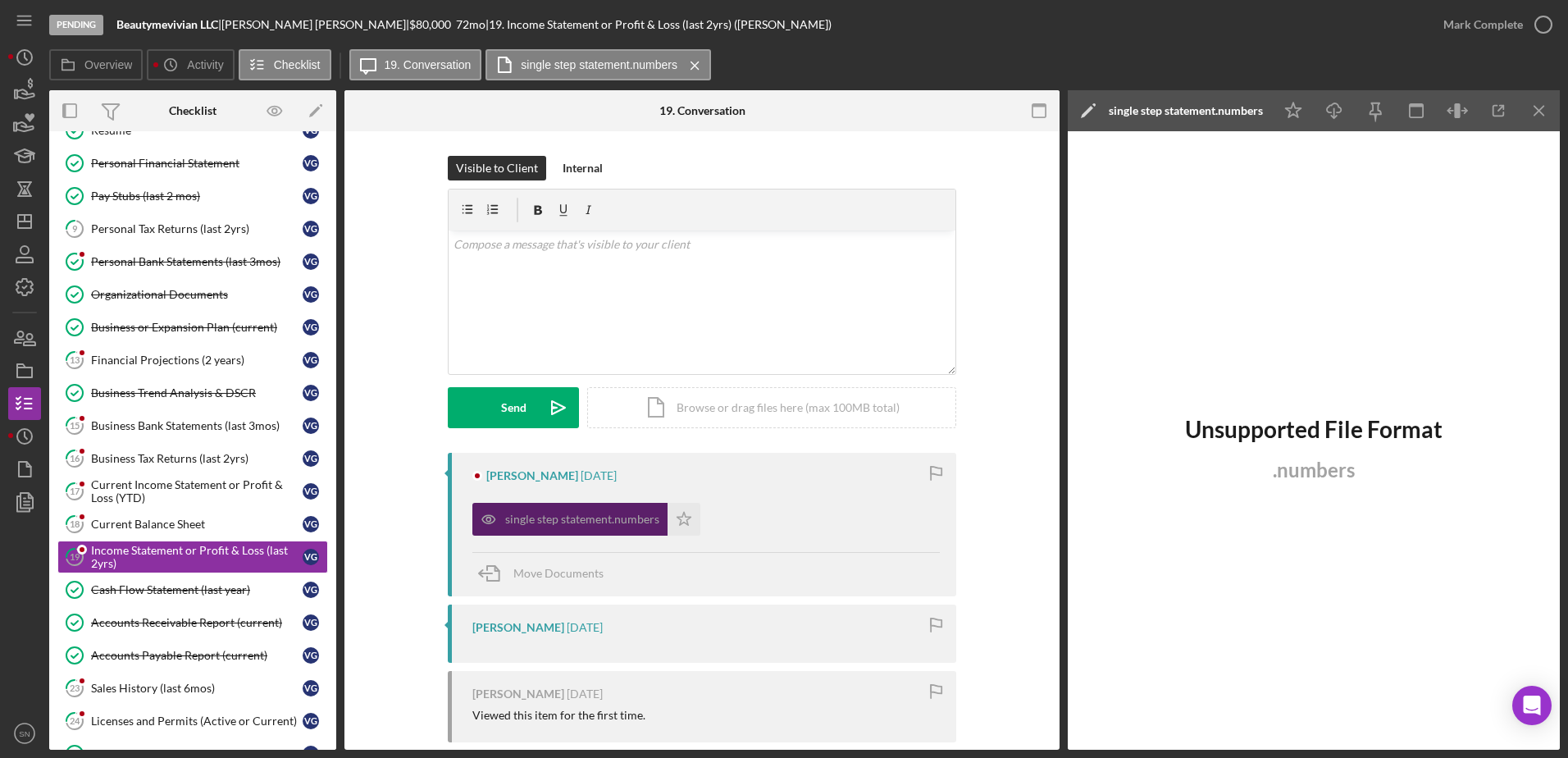
click at [583, 522] on div "single step statement.numbers" at bounding box center [583, 518] width 154 height 13
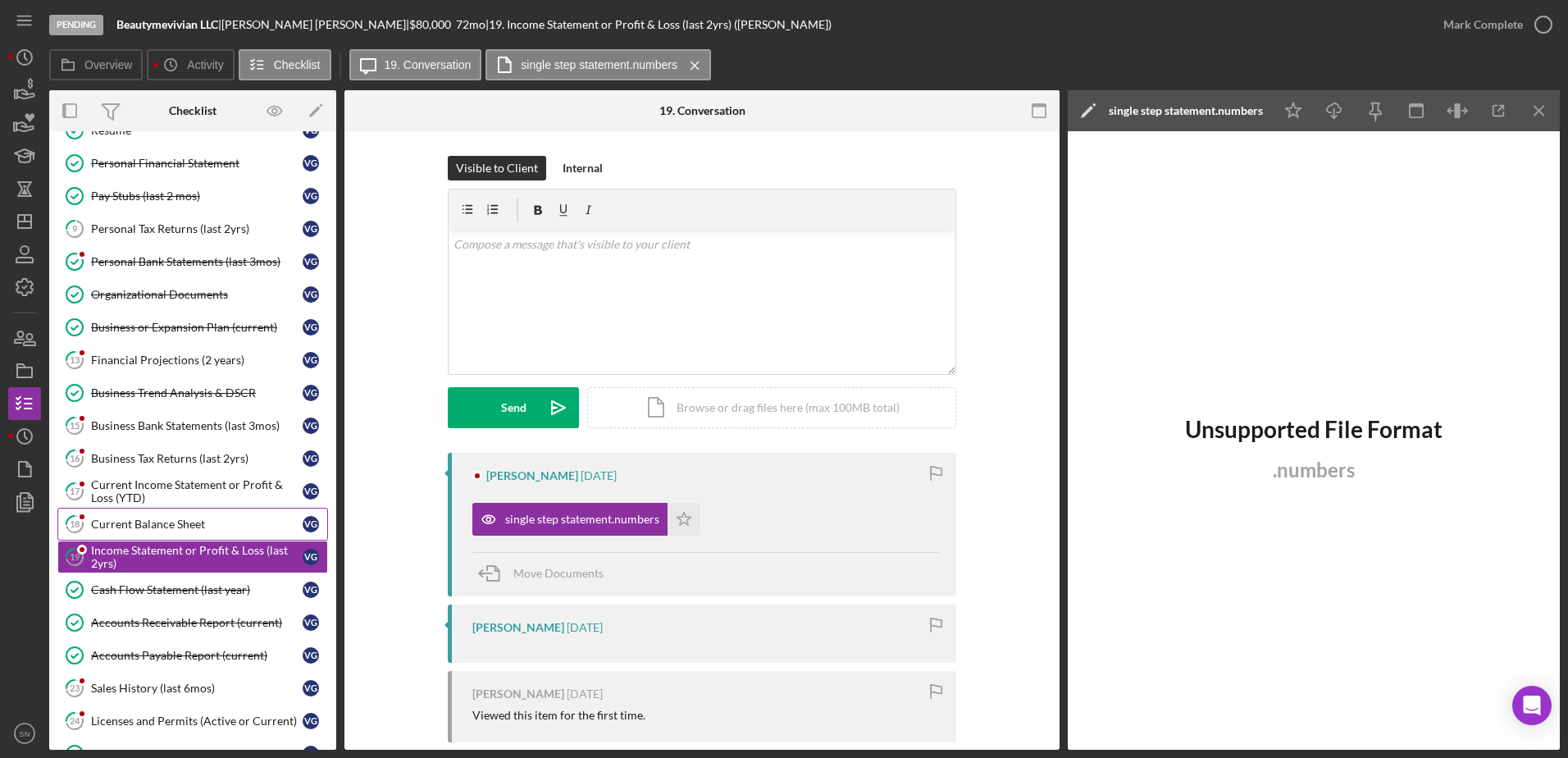
click at [158, 525] on div "Current Balance Sheet" at bounding box center [196, 523] width 211 height 13
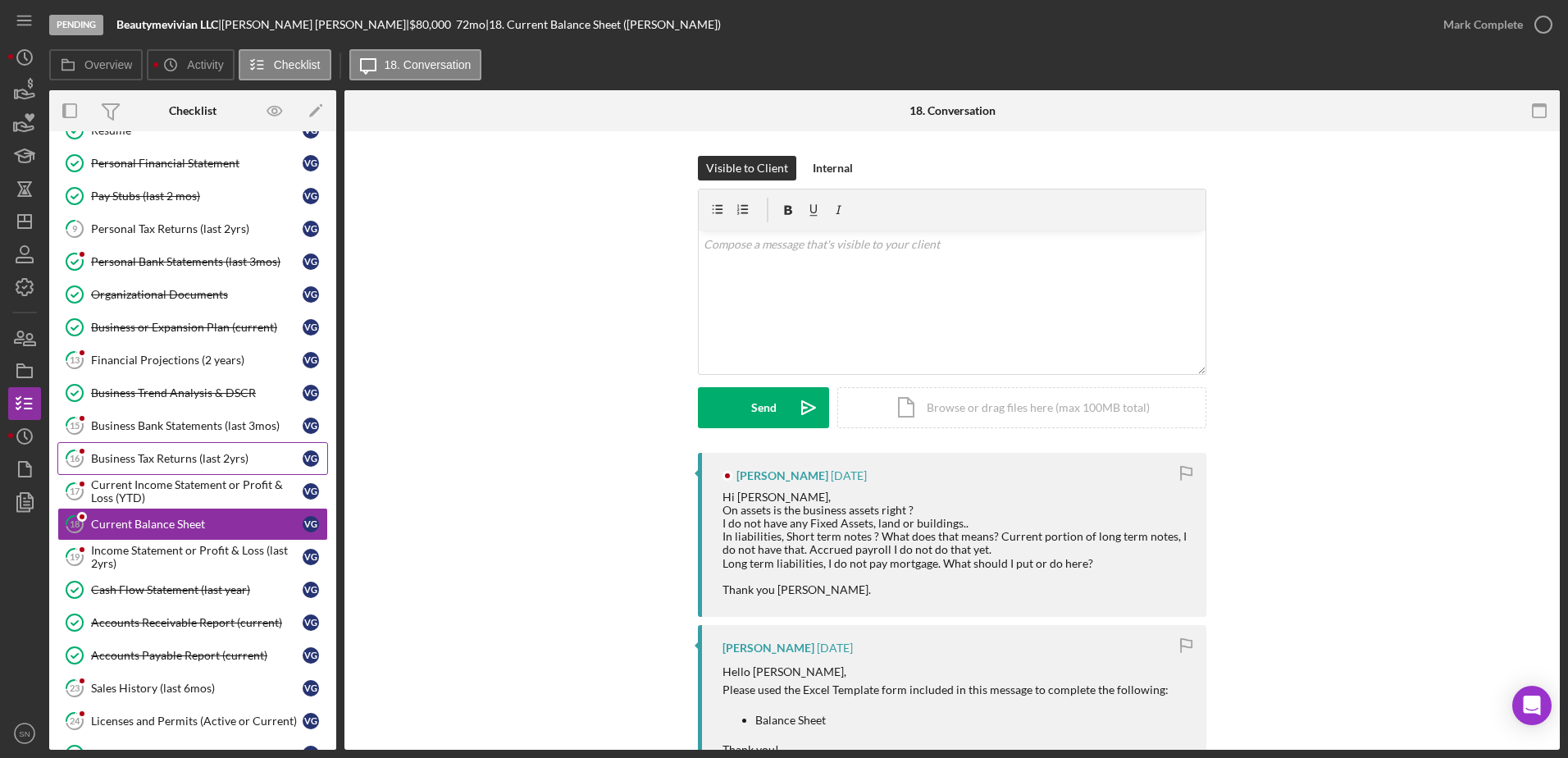
click at [167, 465] on div "Business Tax Returns (last 2yrs)" at bounding box center [196, 458] width 211 height 13
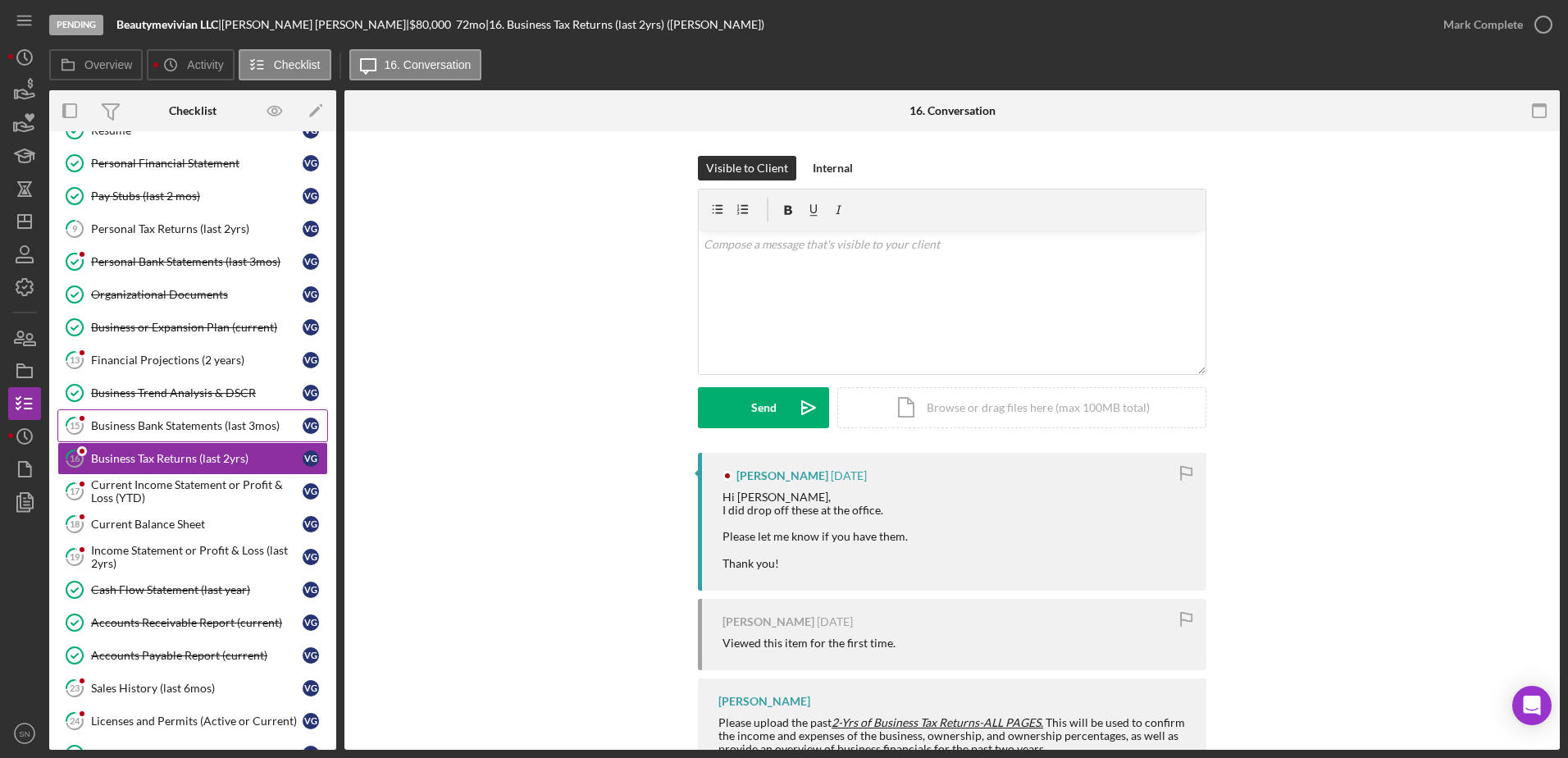
click at [164, 429] on div "Business Bank Statements (last 3mos)" at bounding box center [196, 425] width 211 height 13
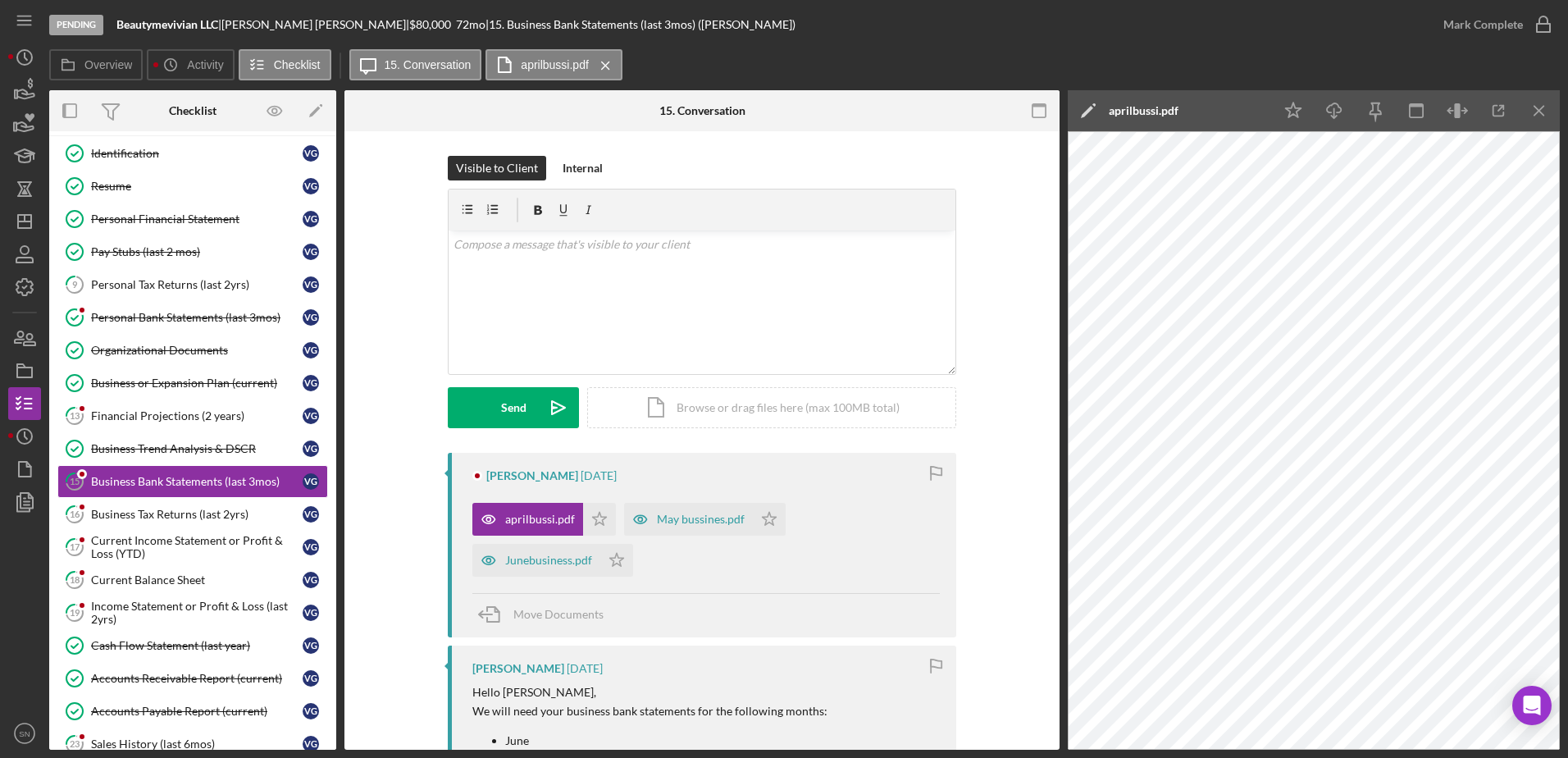
scroll to position [70, 0]
click at [181, 285] on div "Personal Tax Returns (last 2yrs)" at bounding box center [196, 287] width 211 height 13
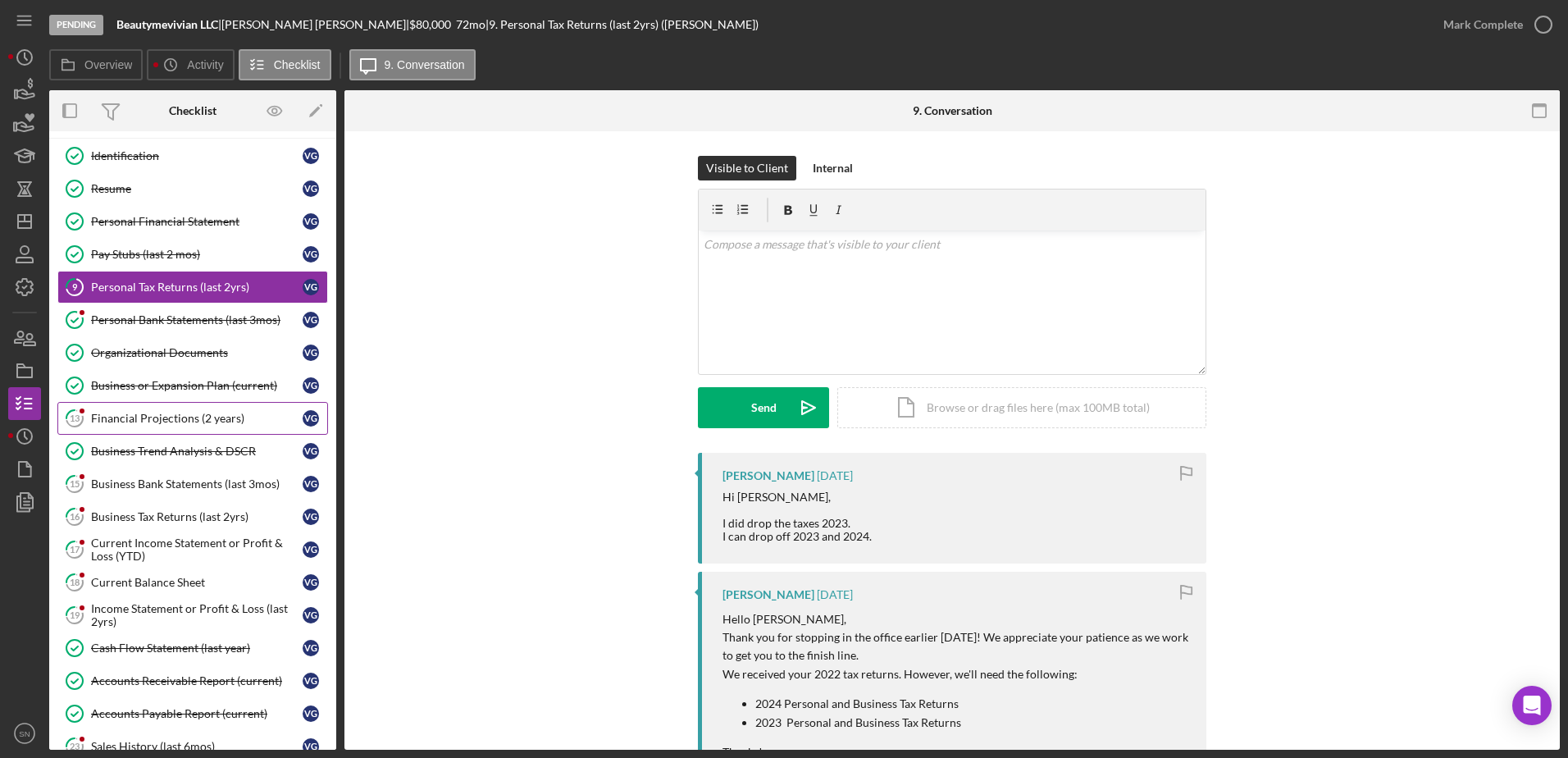
click at [170, 416] on div "Financial Projections (2 years)" at bounding box center [196, 418] width 211 height 13
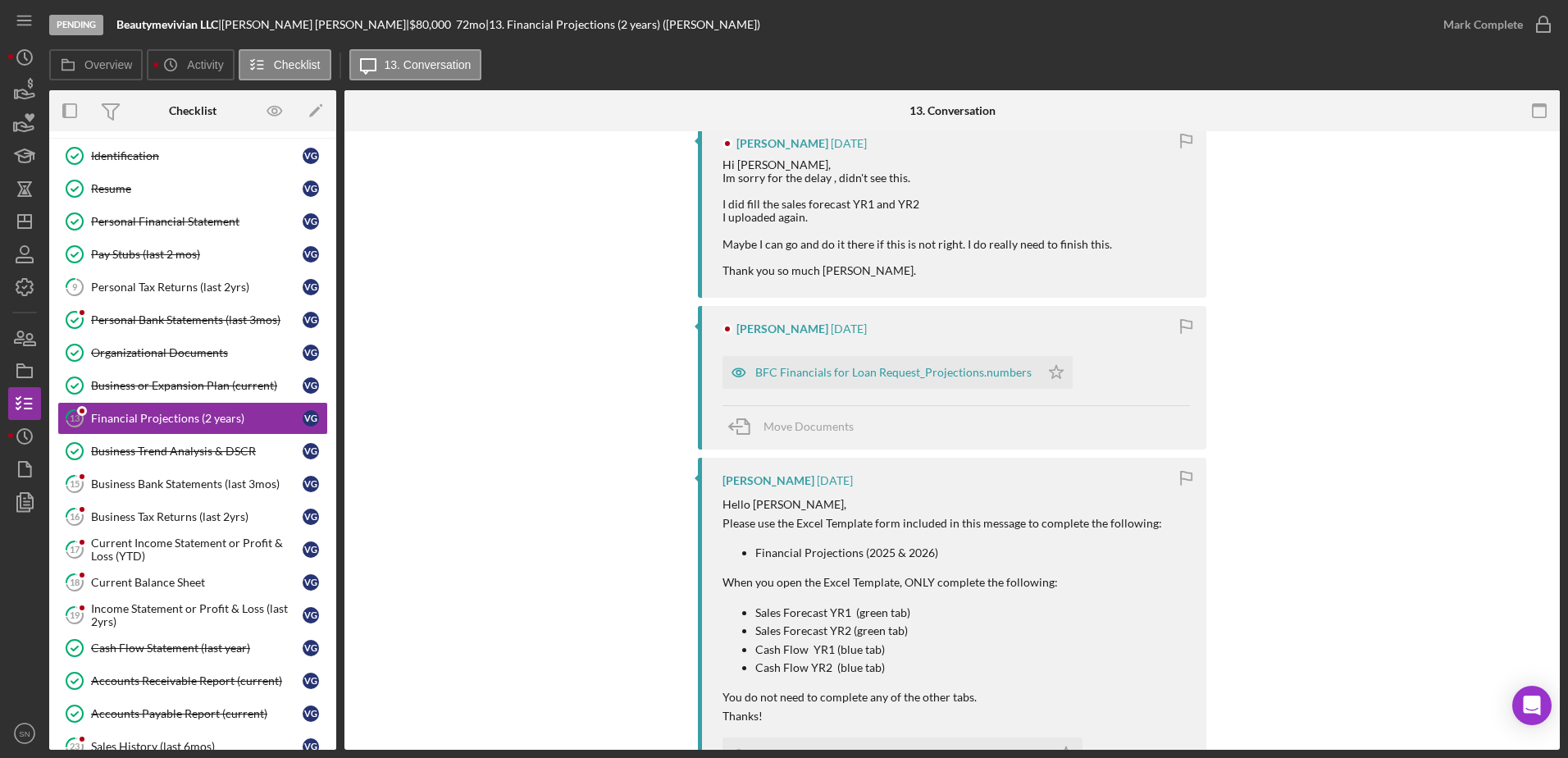
scroll to position [338, 0]
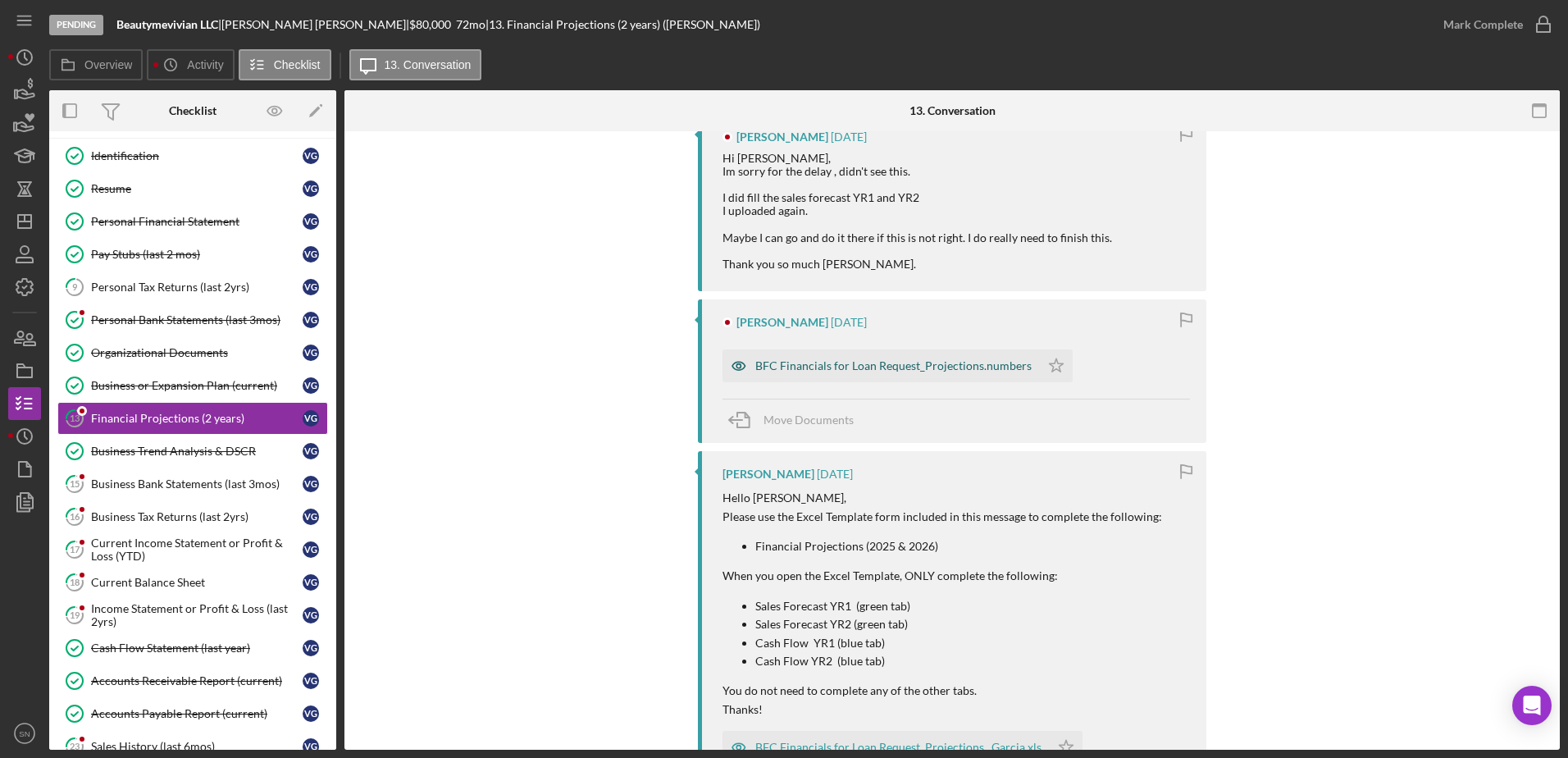
click at [782, 367] on div "BFC Financials for Loan Request_Projections.numbers" at bounding box center [893, 365] width 277 height 13
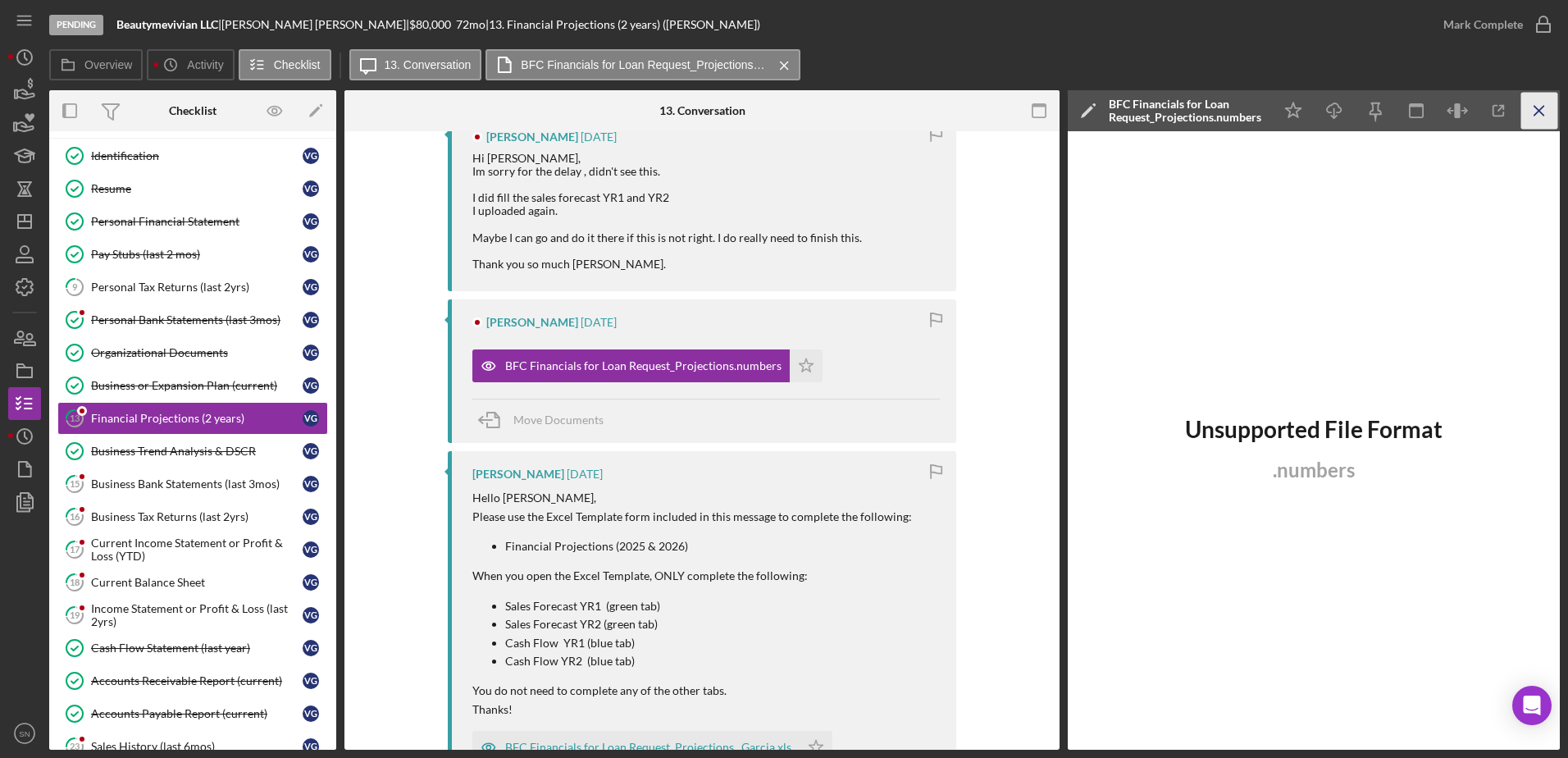
click at [1538, 108] on icon "Icon/Menu Close" at bounding box center [1540, 111] width 37 height 37
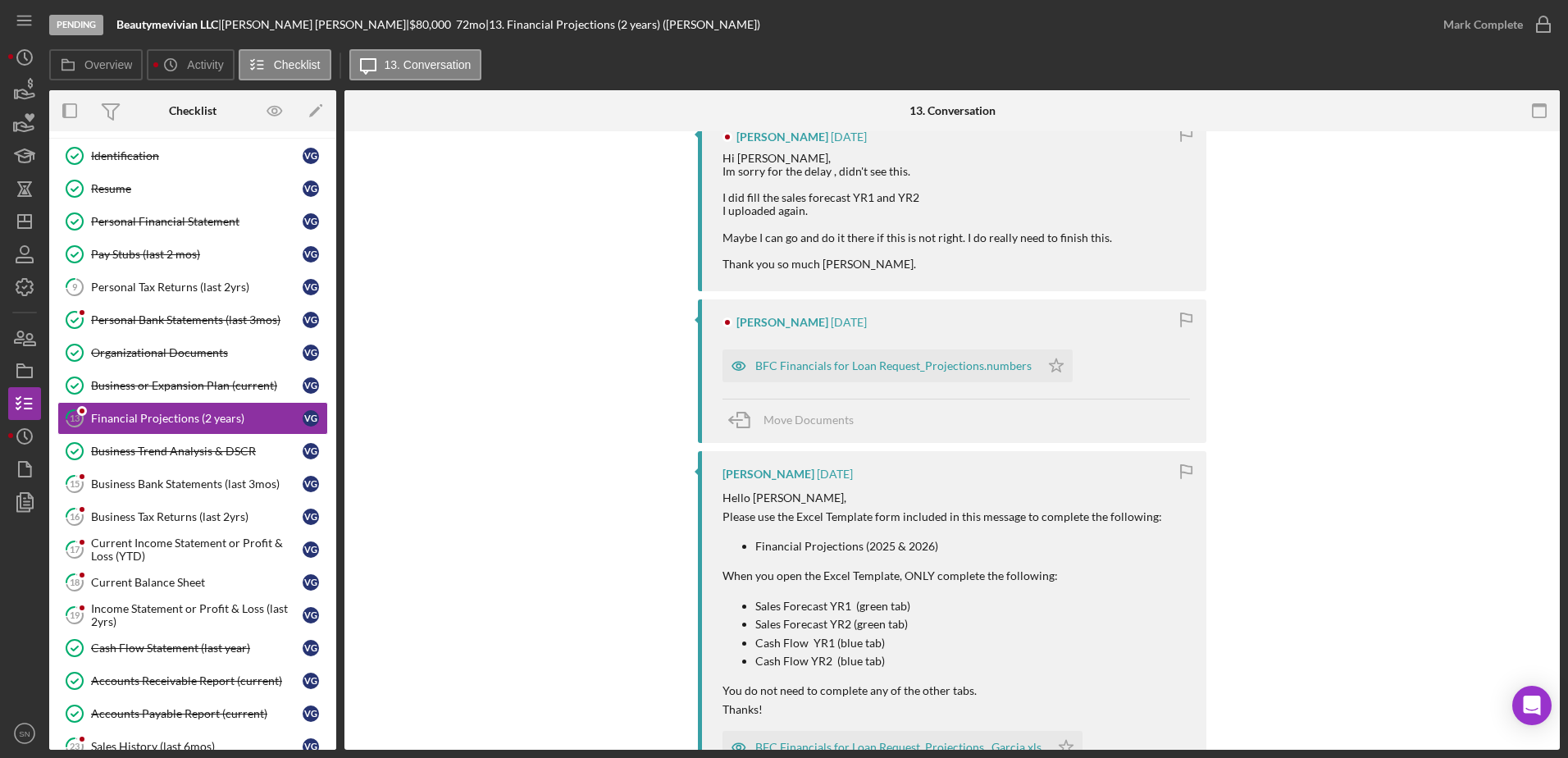
scroll to position [0, 0]
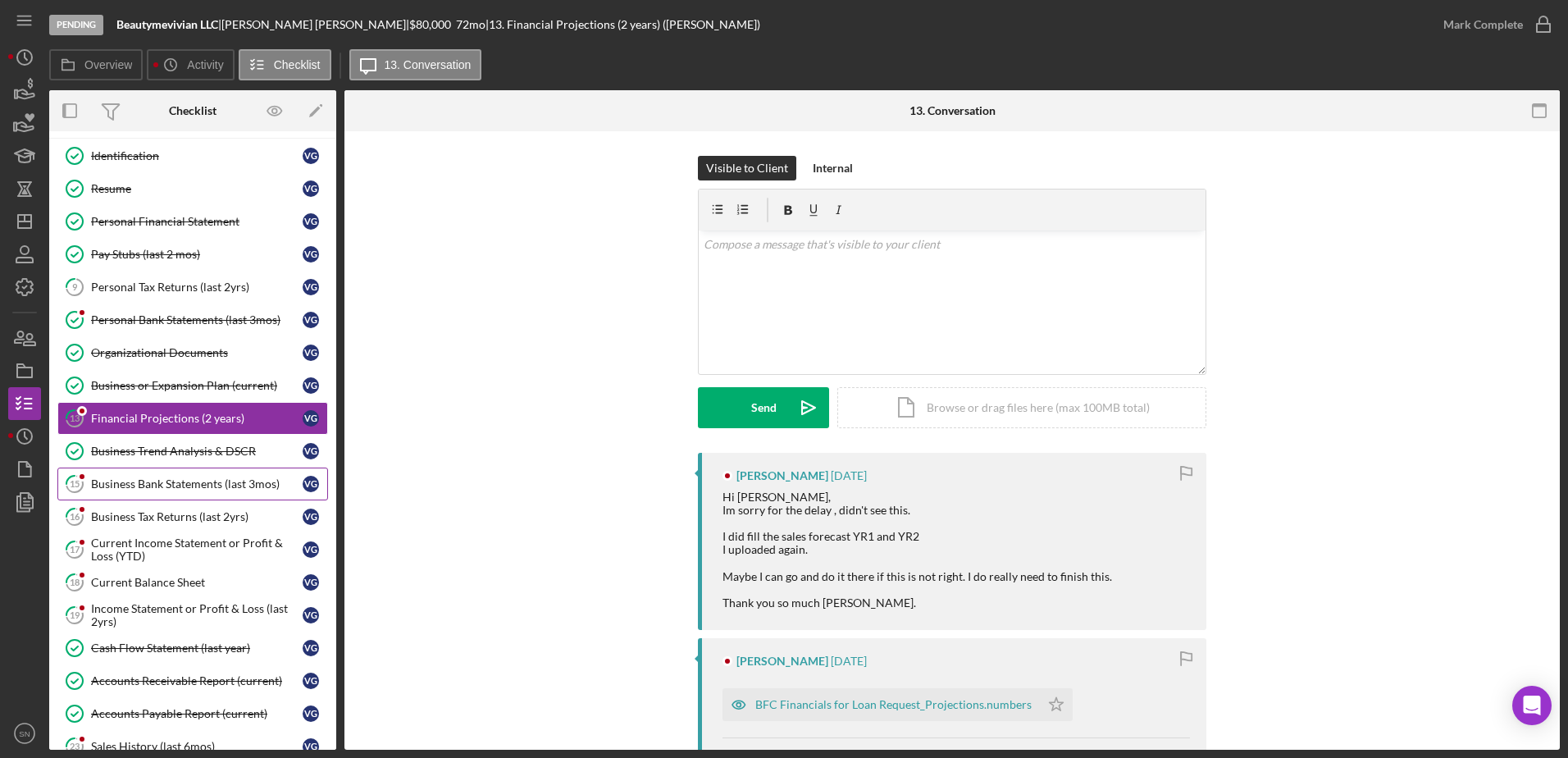
click at [184, 482] on div "Business Bank Statements (last 3mos)" at bounding box center [196, 483] width 211 height 13
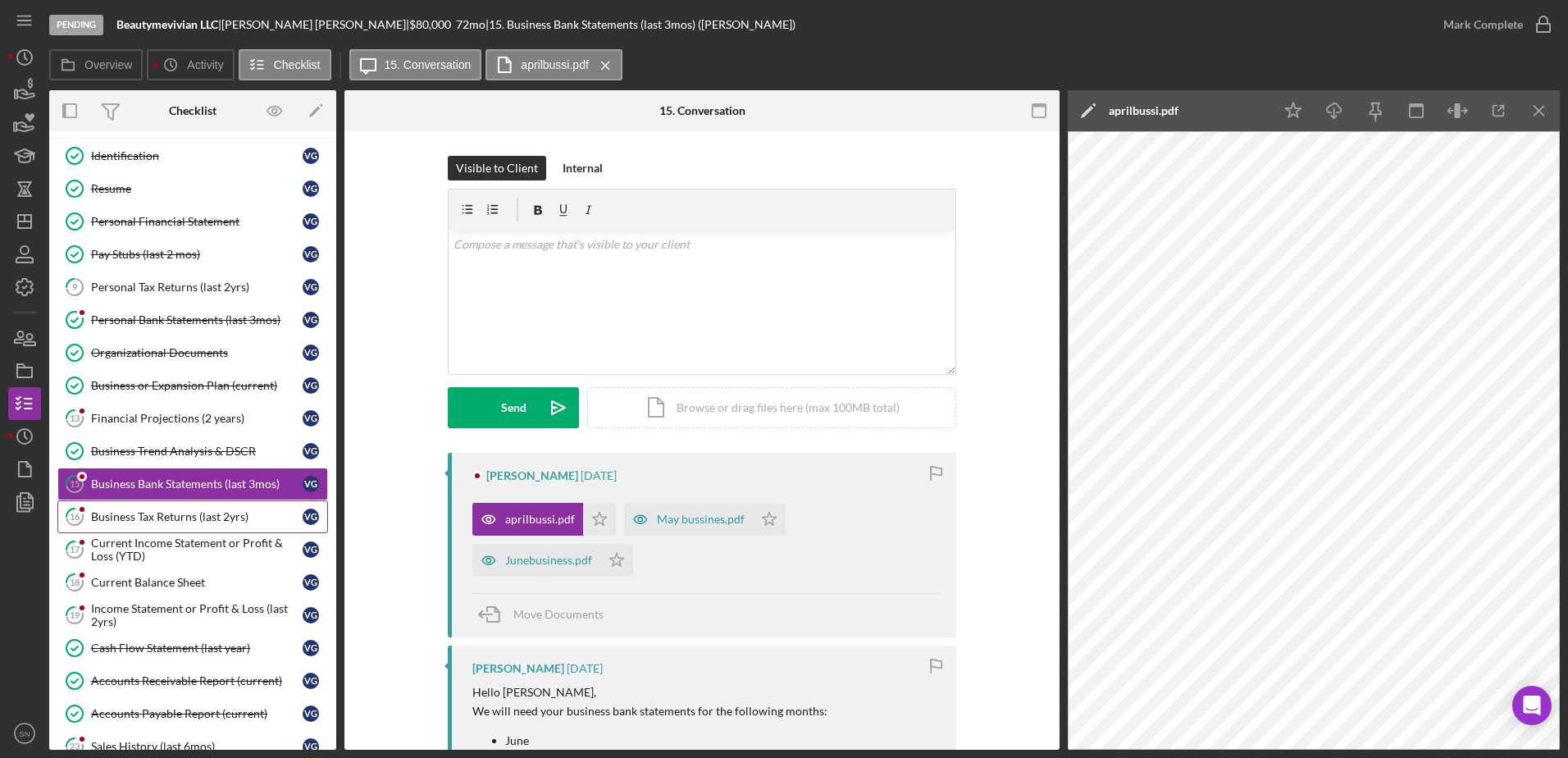
click at [183, 513] on div "Business Tax Returns (last 2yrs)" at bounding box center [196, 516] width 211 height 13
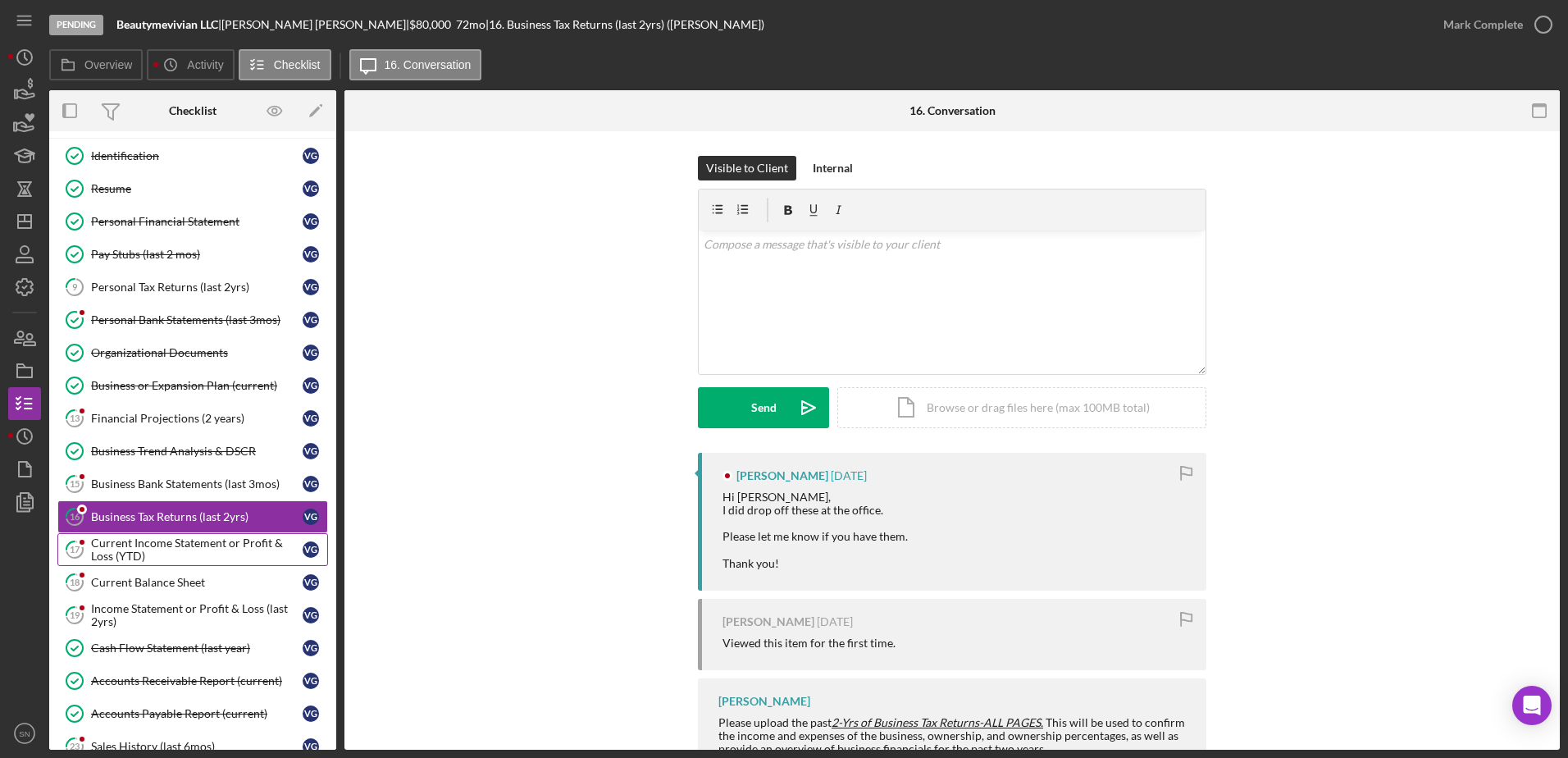
click at [180, 544] on div "Current Income Statement or Profit & Loss (YTD)" at bounding box center [196, 550] width 211 height 26
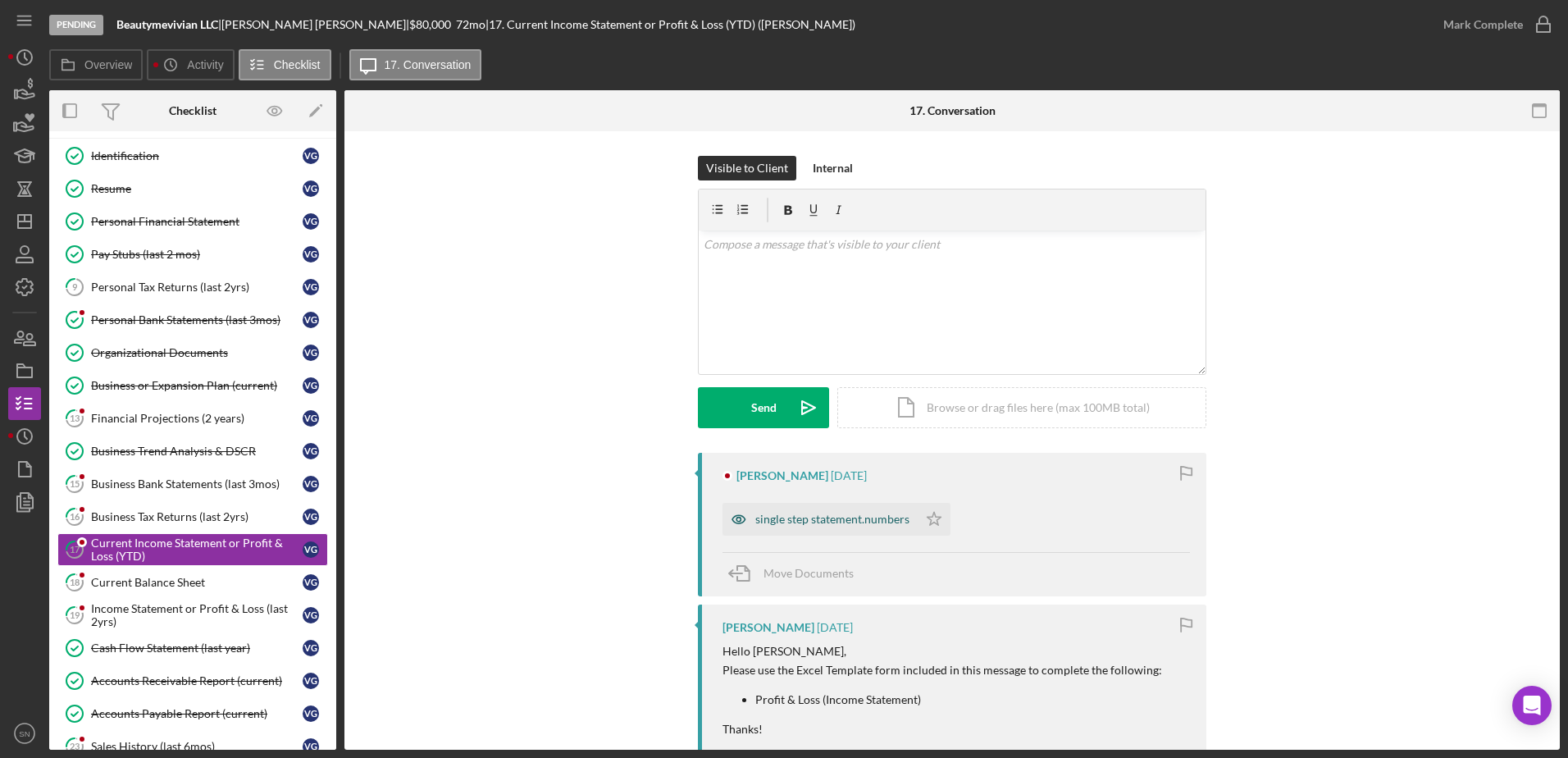
click at [817, 524] on div "single step statement.numbers" at bounding box center [833, 518] width 154 height 13
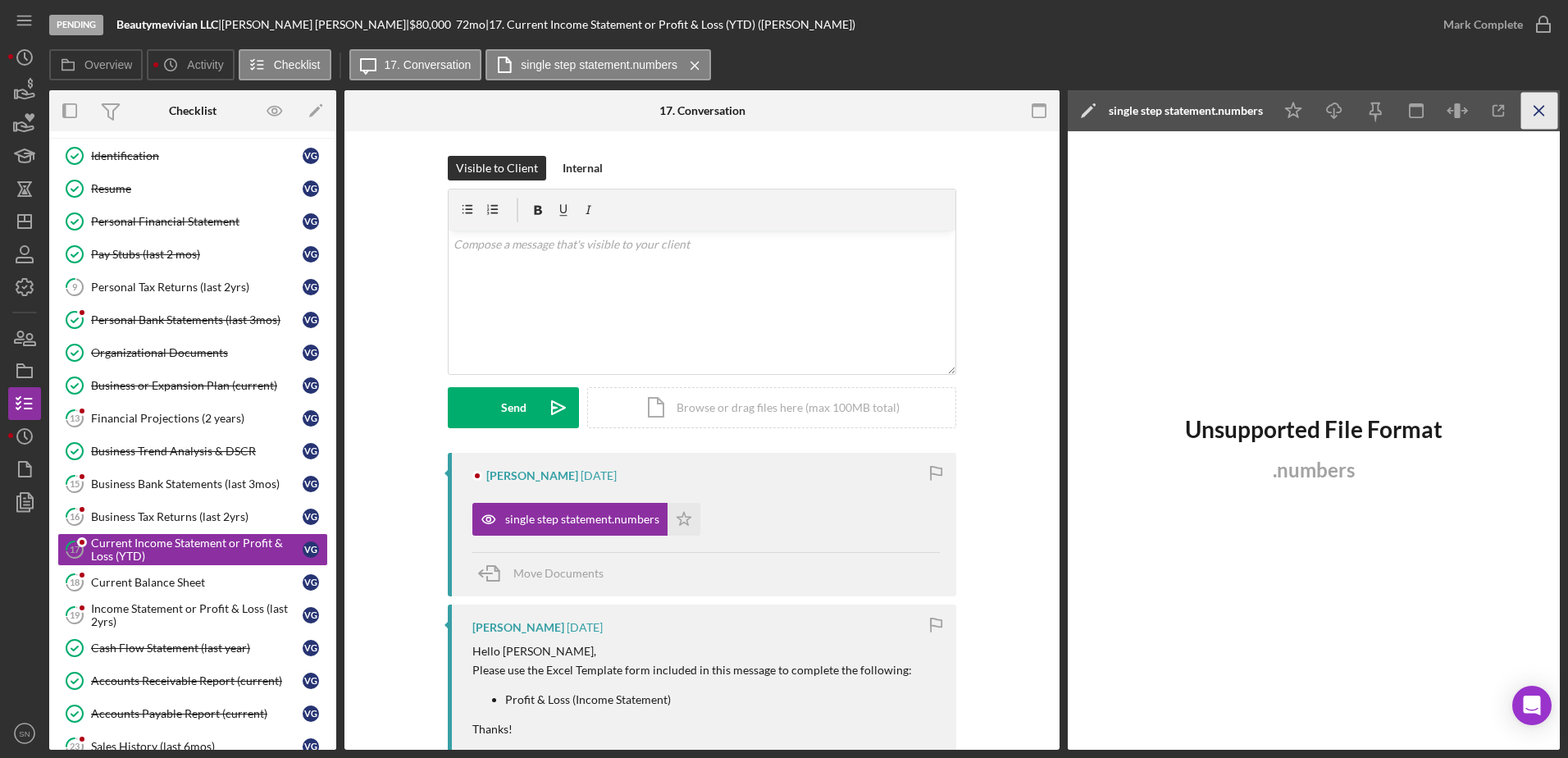
click at [1531, 110] on icon "Icon/Menu Close" at bounding box center [1540, 111] width 37 height 37
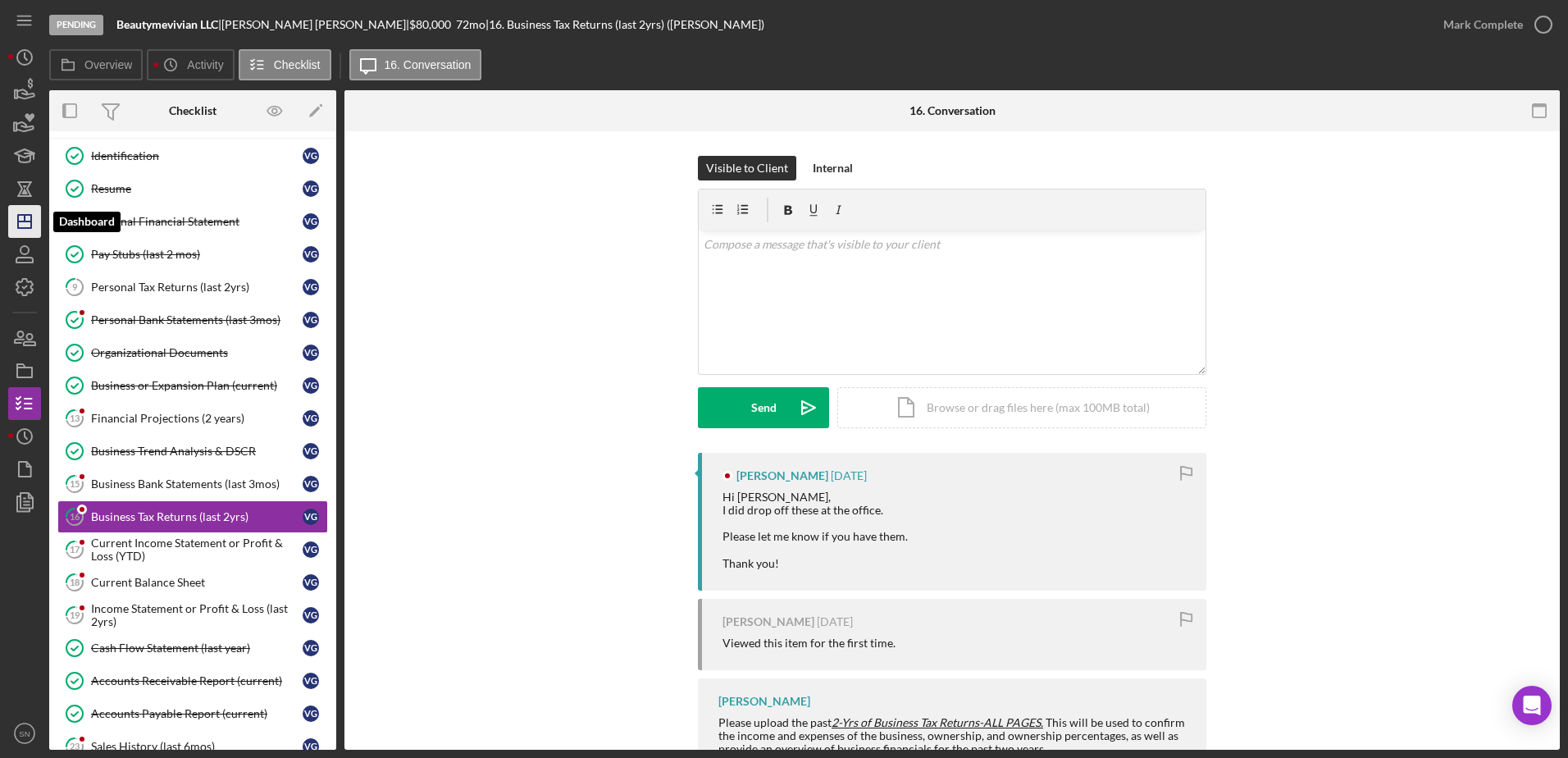
click at [21, 224] on icon "Icon/Dashboard" at bounding box center [24, 222] width 41 height 41
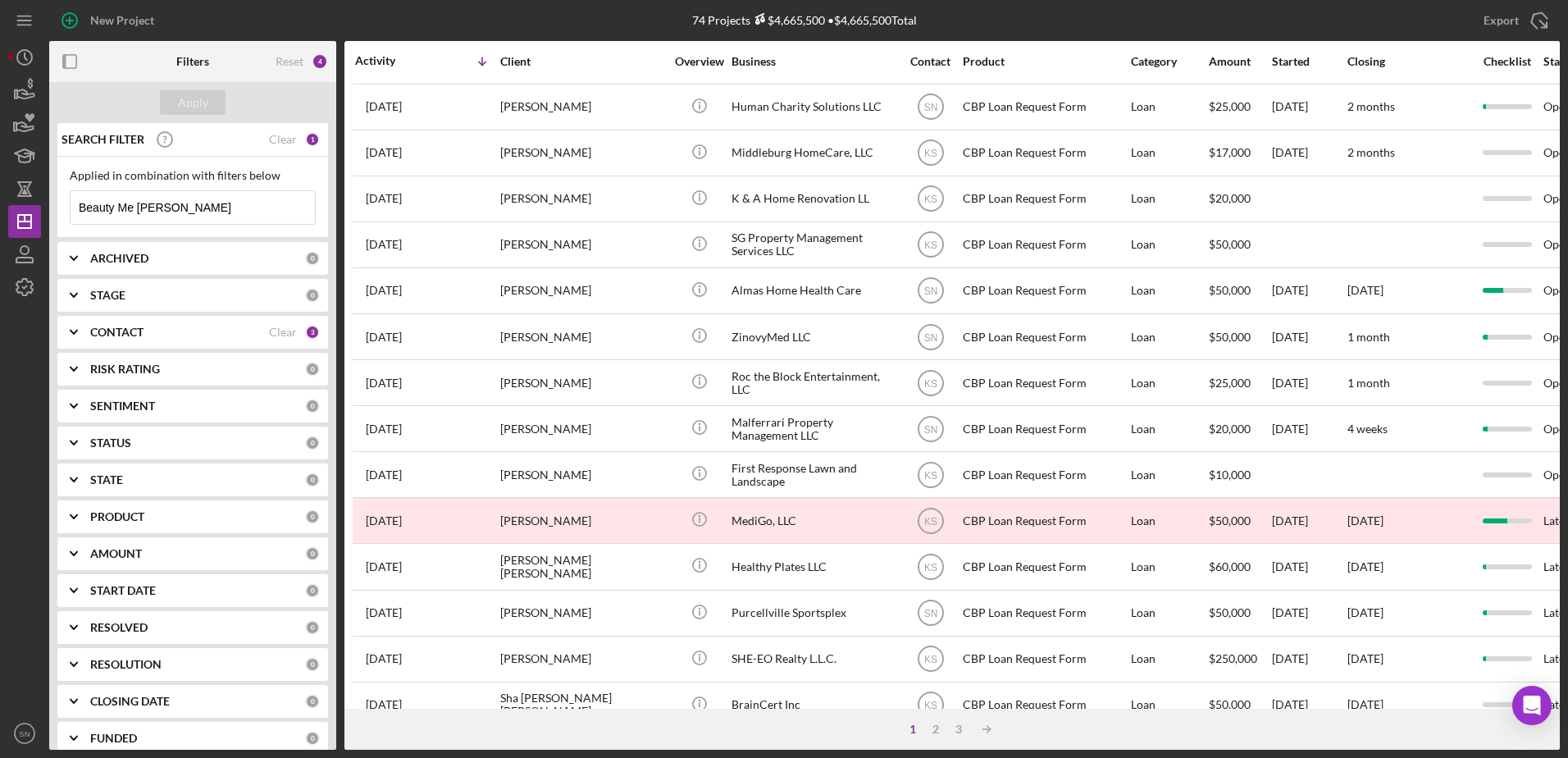
scroll to position [545, 0]
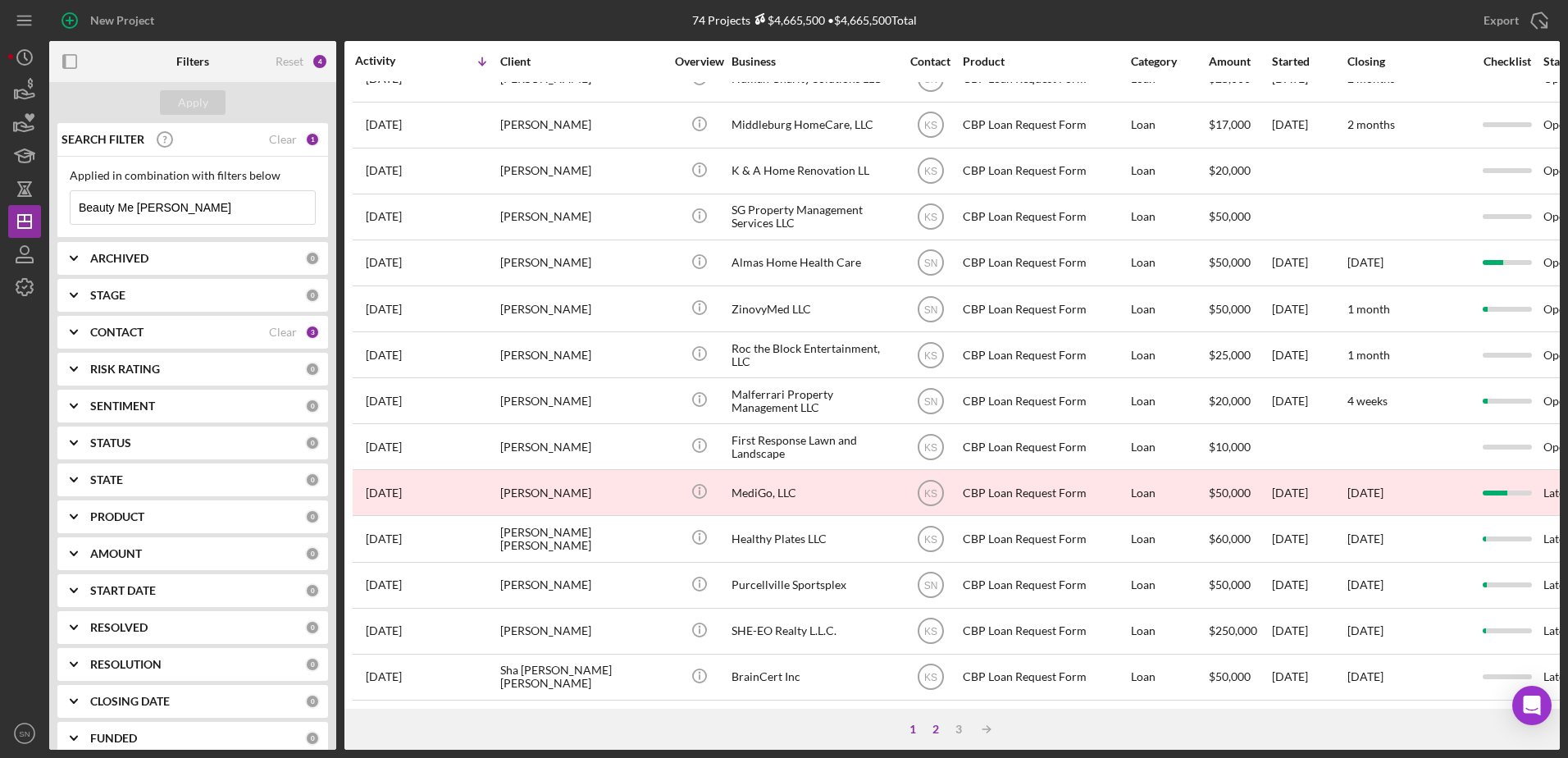
click at [936, 731] on div "2" at bounding box center [935, 729] width 22 height 13
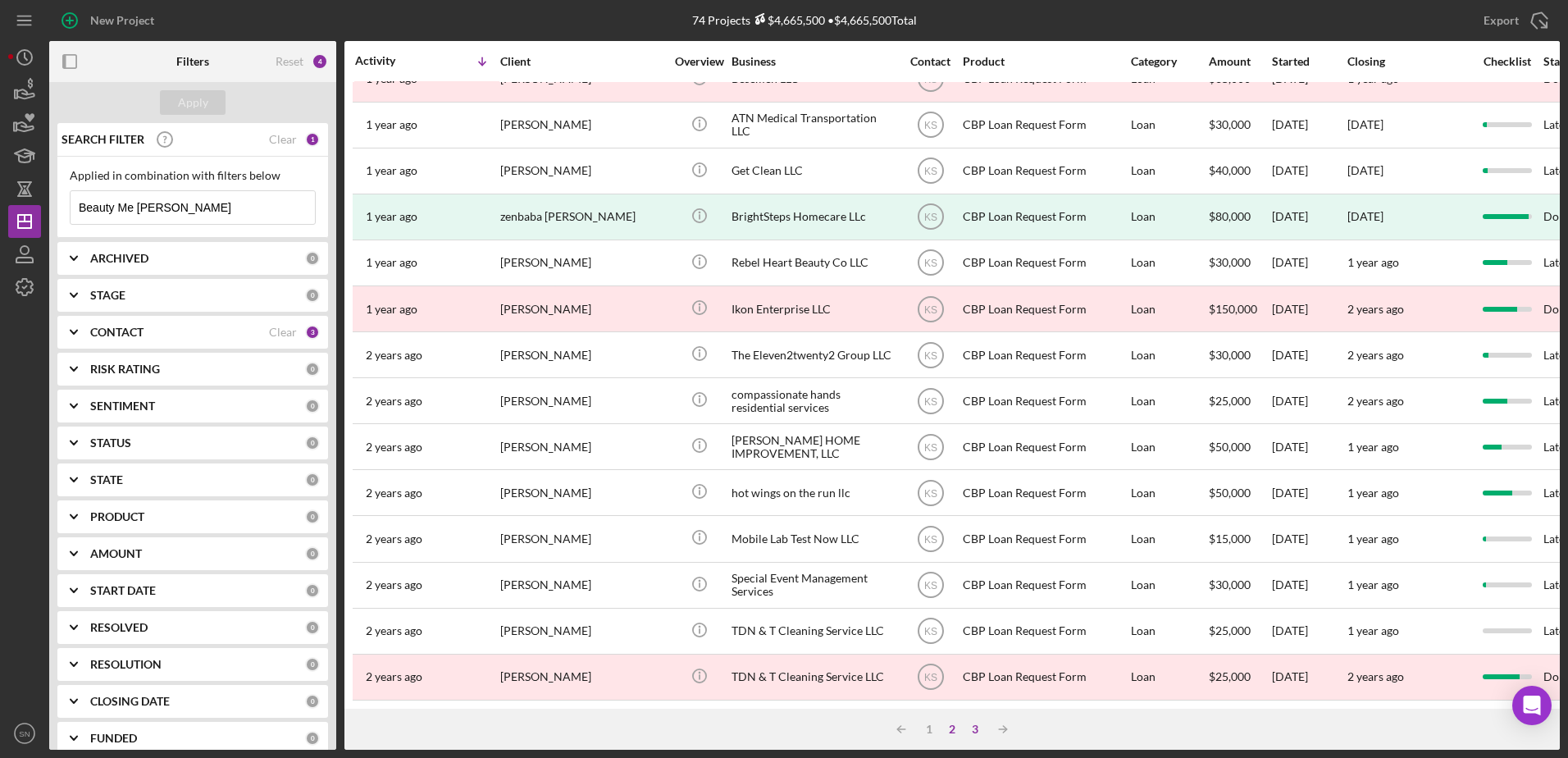
click at [976, 729] on div "3" at bounding box center [975, 729] width 22 height 13
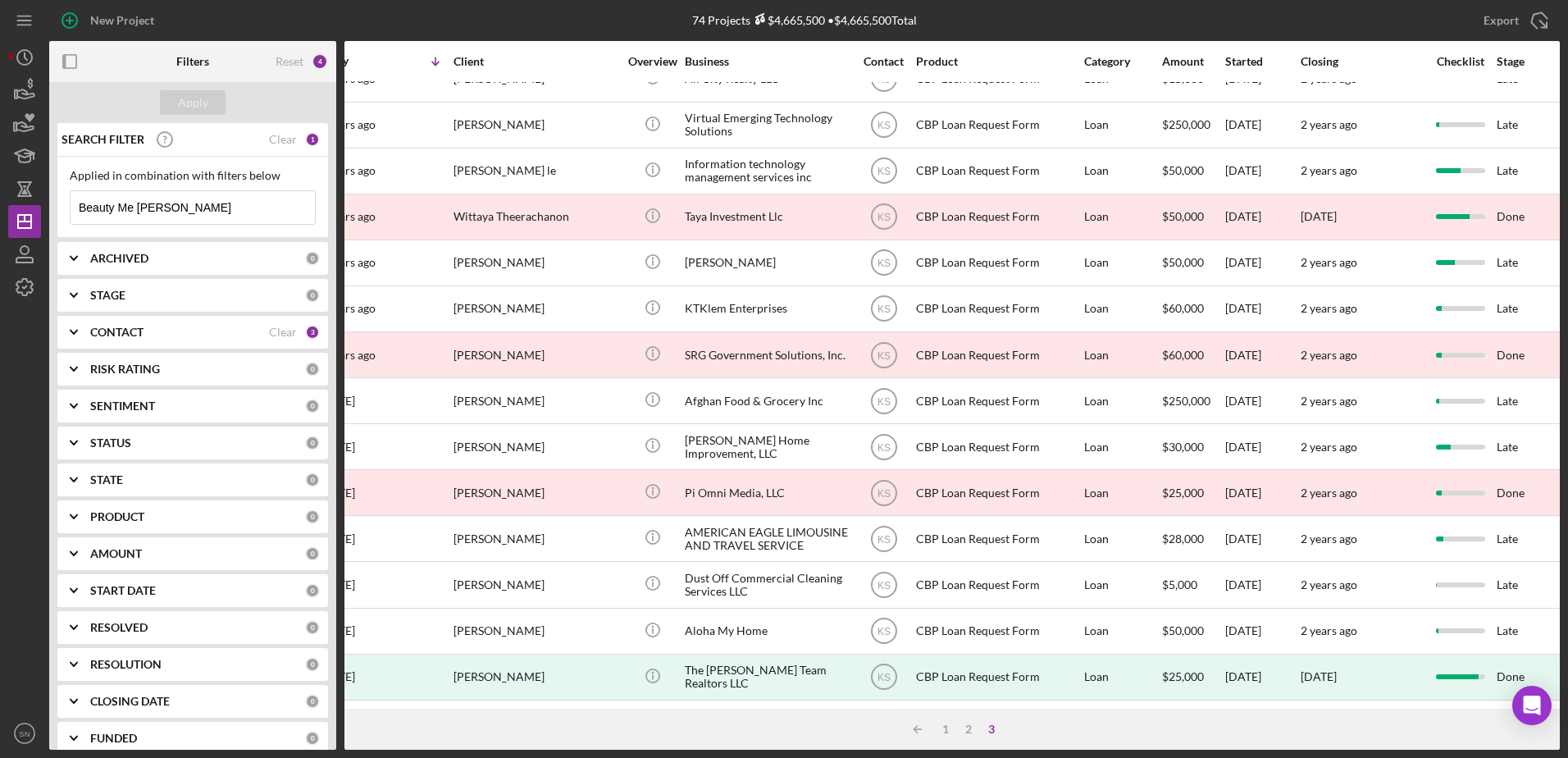
scroll to position [499, 0]
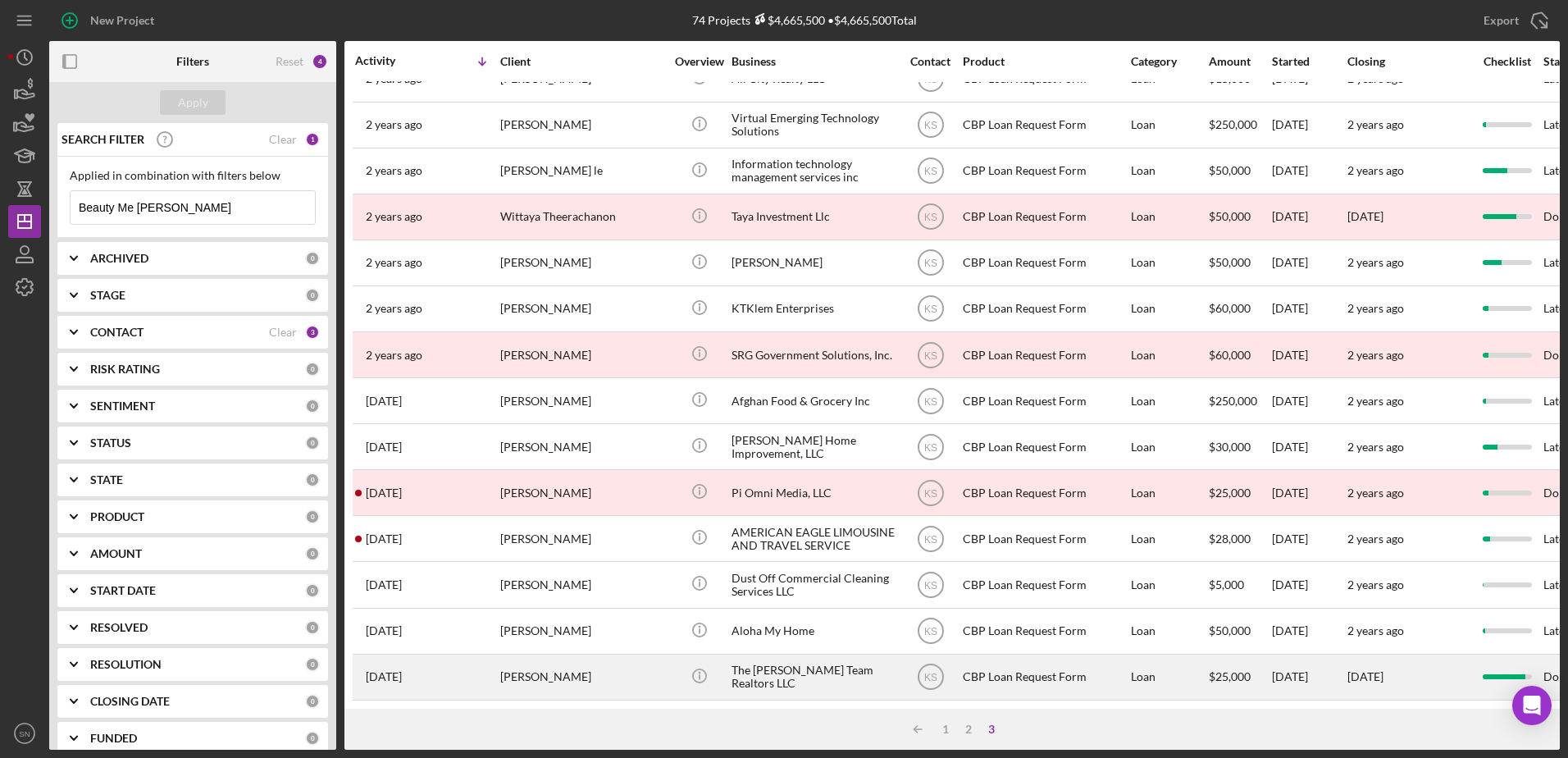
click at [791, 660] on div "The [PERSON_NAME] Team Realtors LLC" at bounding box center [813, 677] width 164 height 43
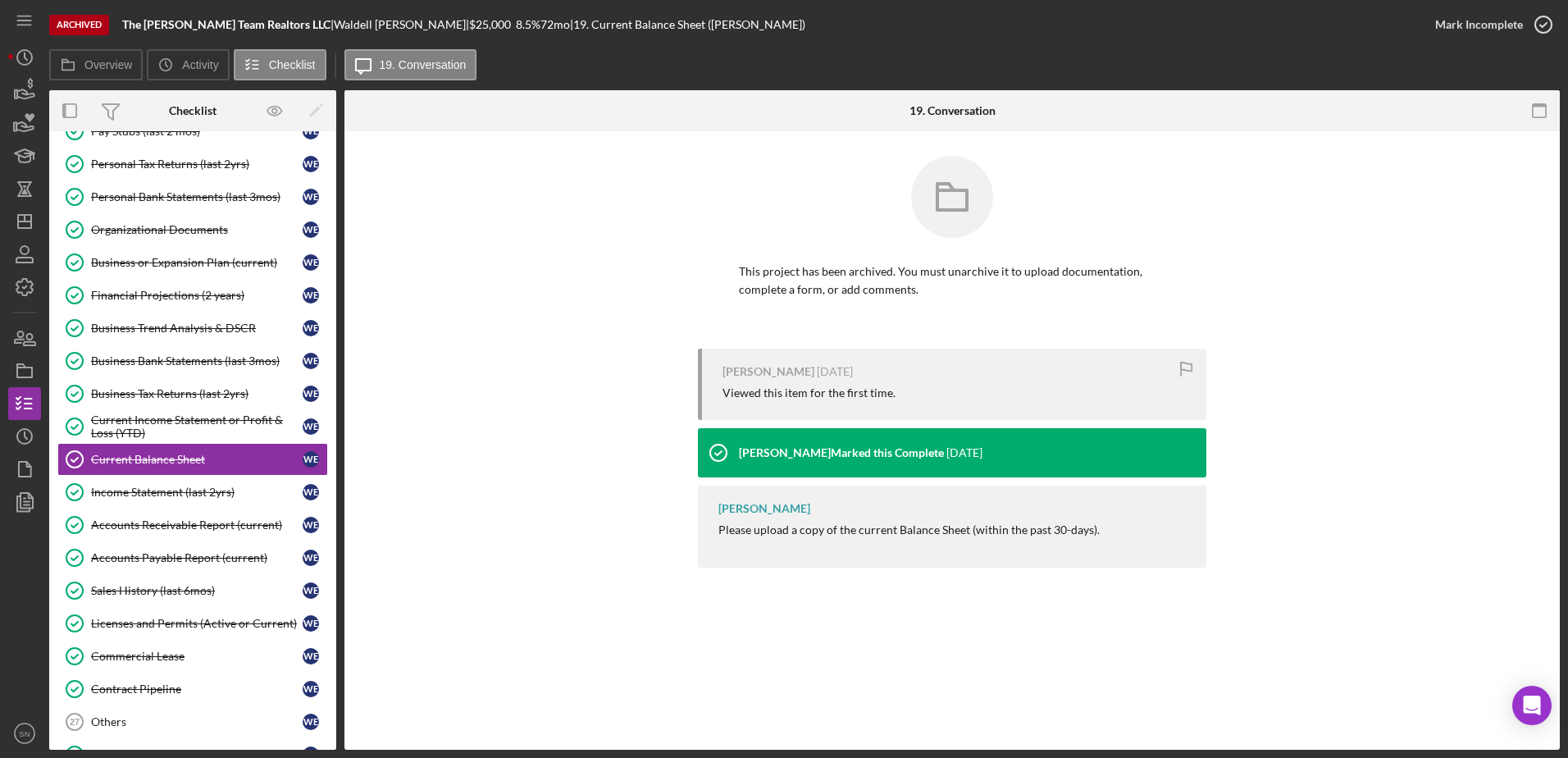
scroll to position [245, 0]
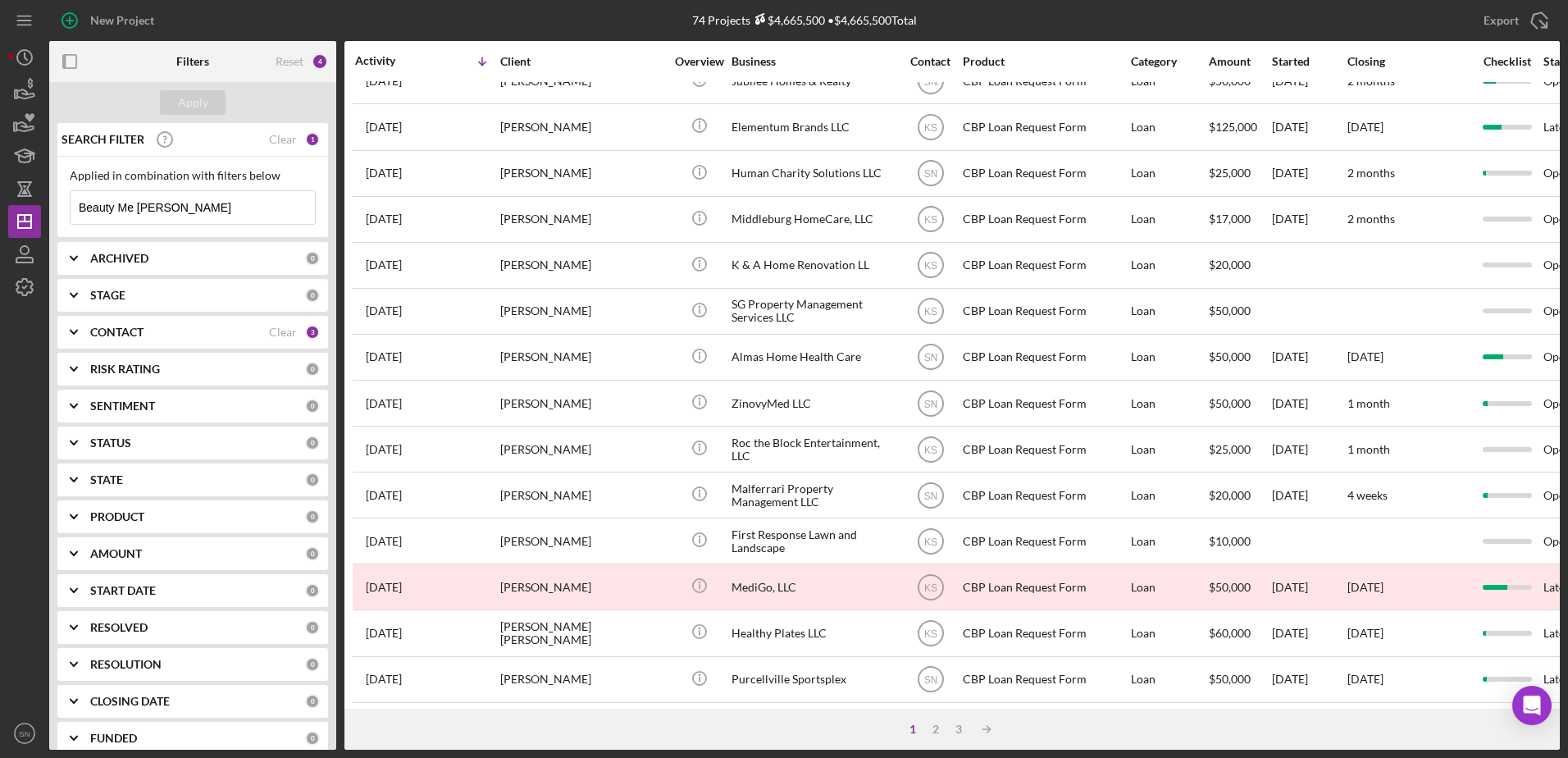
scroll to position [440, 0]
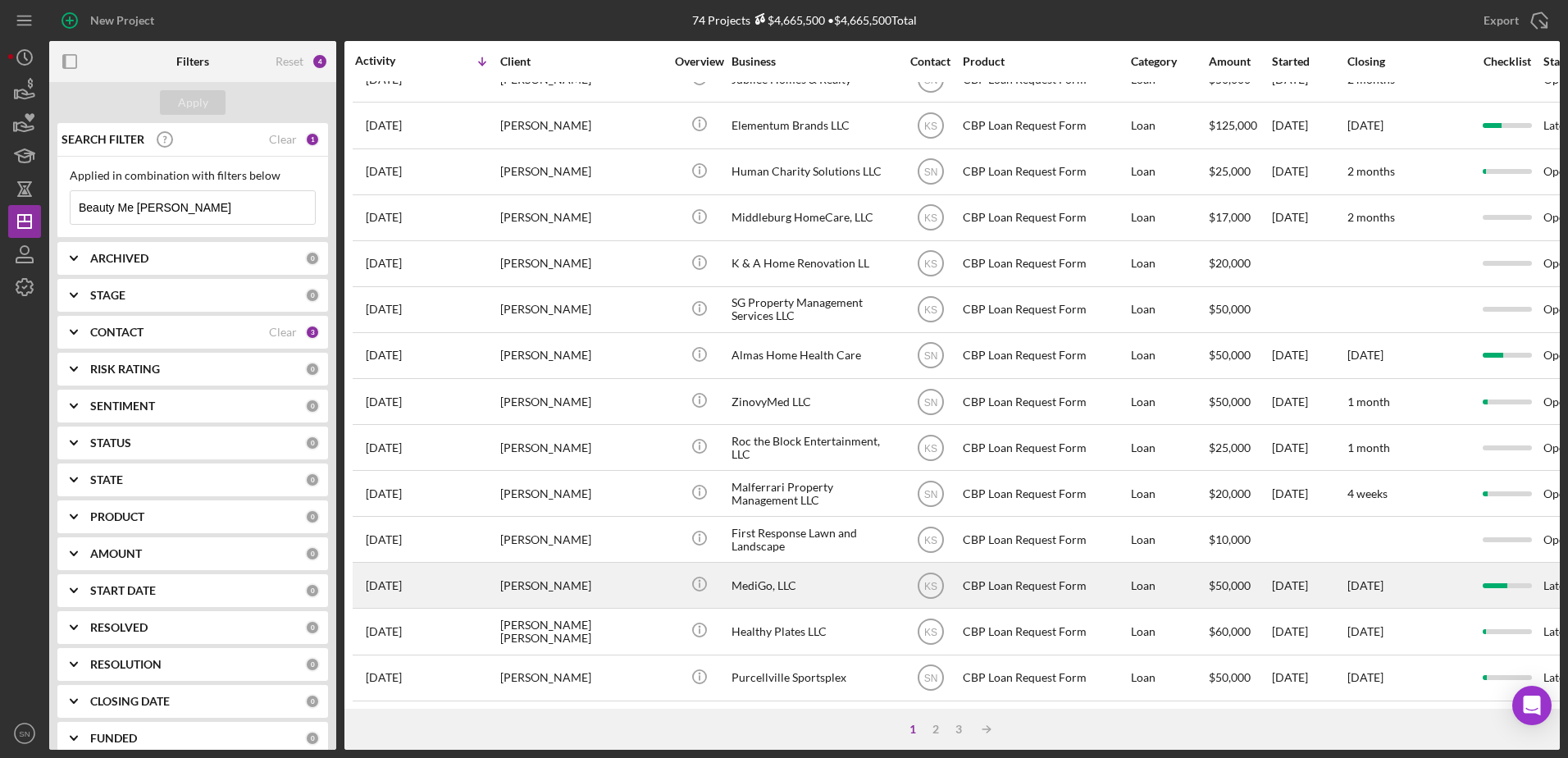
click at [588, 589] on div "[PERSON_NAME]" at bounding box center [583, 585] width 164 height 43
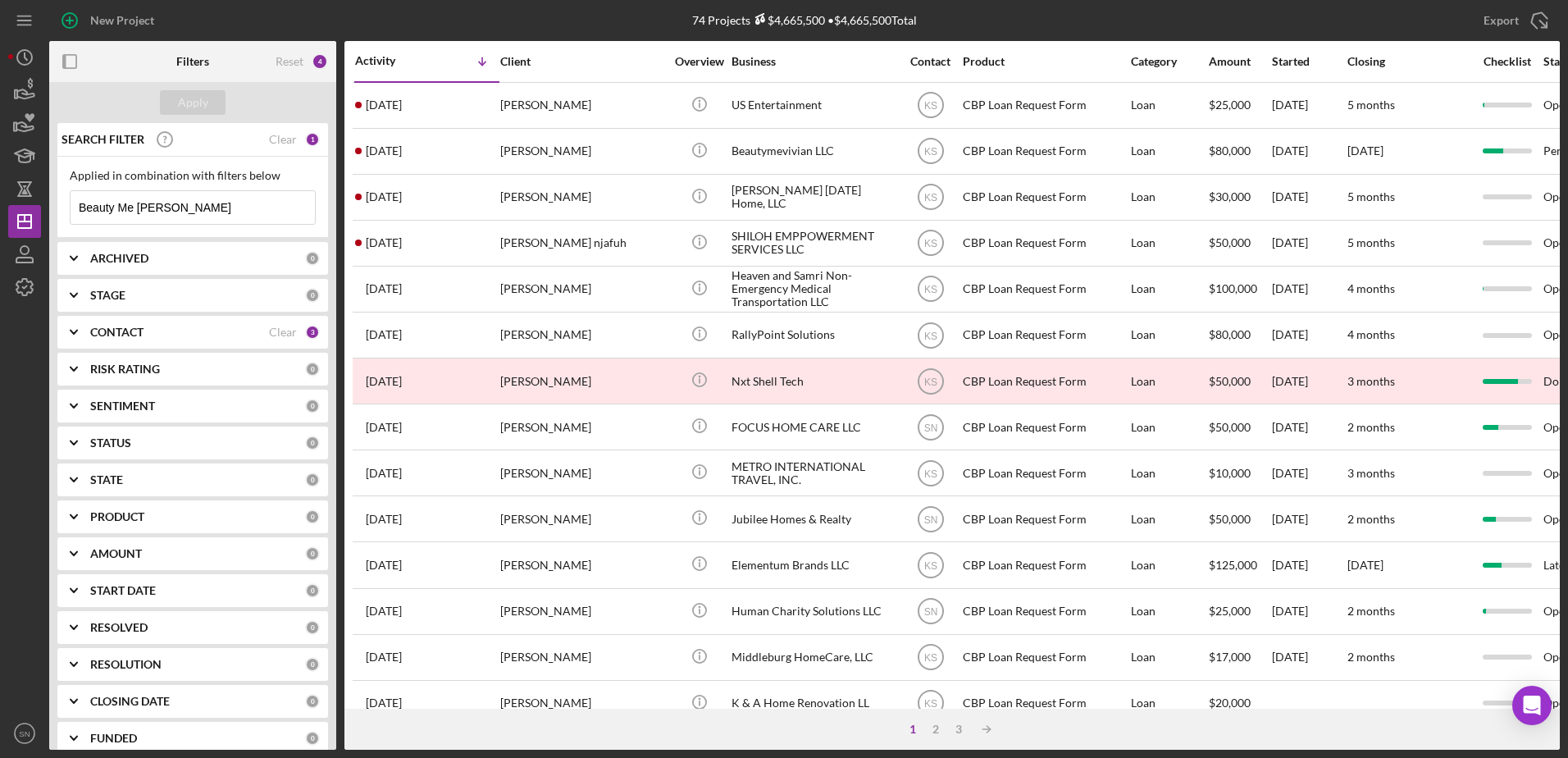
click at [241, 212] on input "Beauty Me [PERSON_NAME]" at bounding box center [193, 207] width 244 height 33
type input "B"
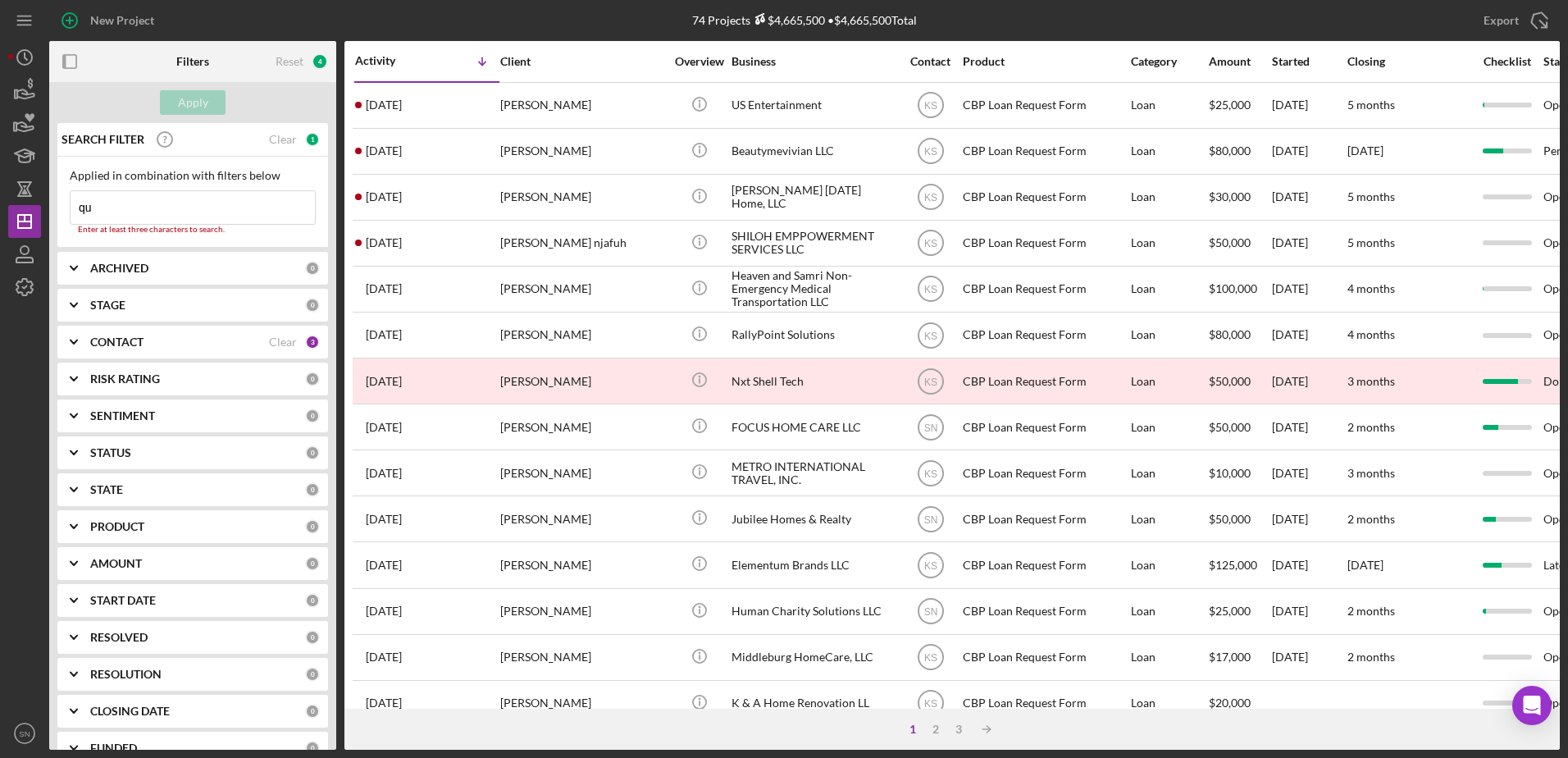
type input "q"
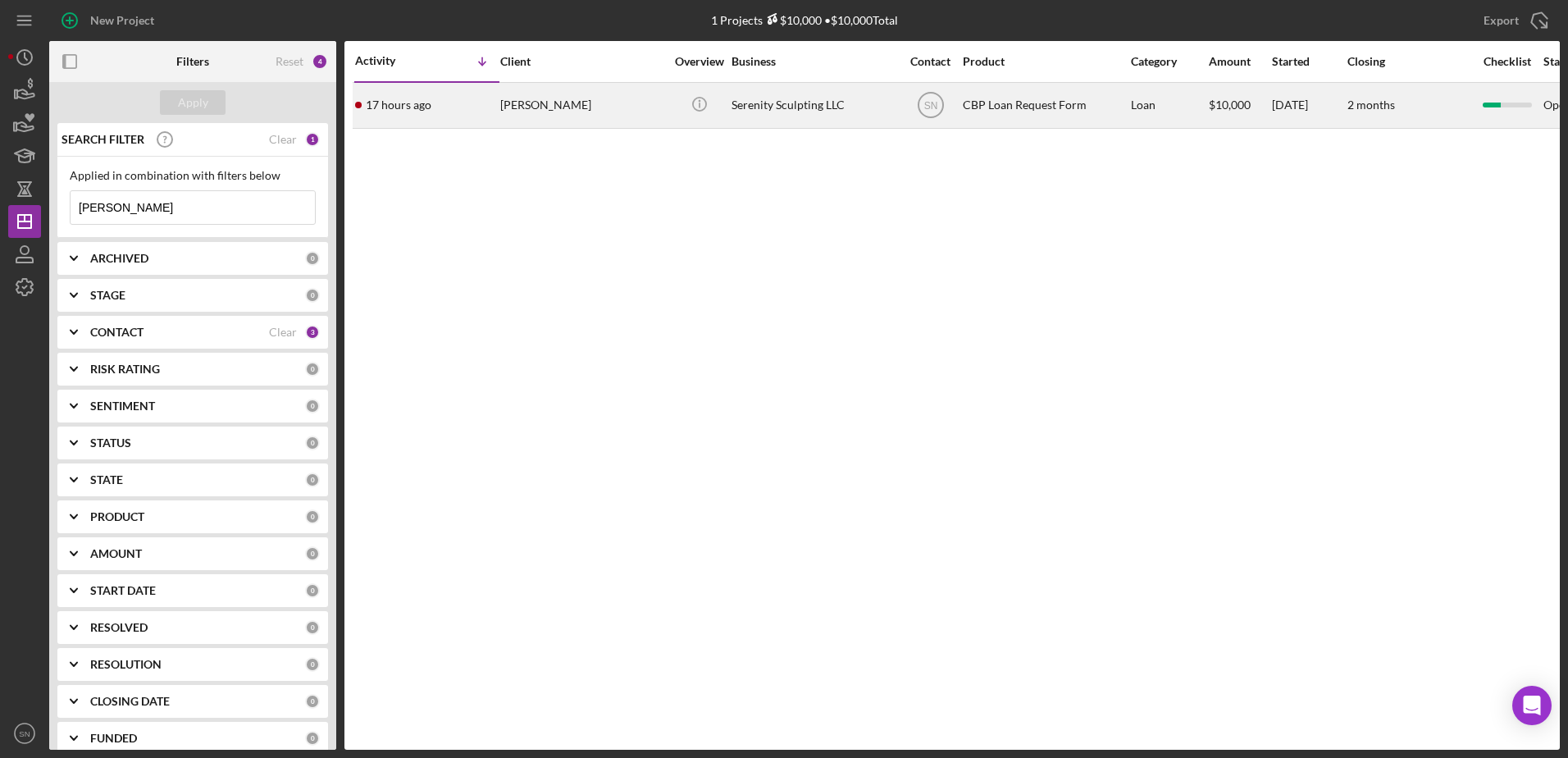
type input "[PERSON_NAME]"
click at [583, 97] on div "[PERSON_NAME]" at bounding box center [583, 106] width 164 height 43
